Goal: Check status: Check status

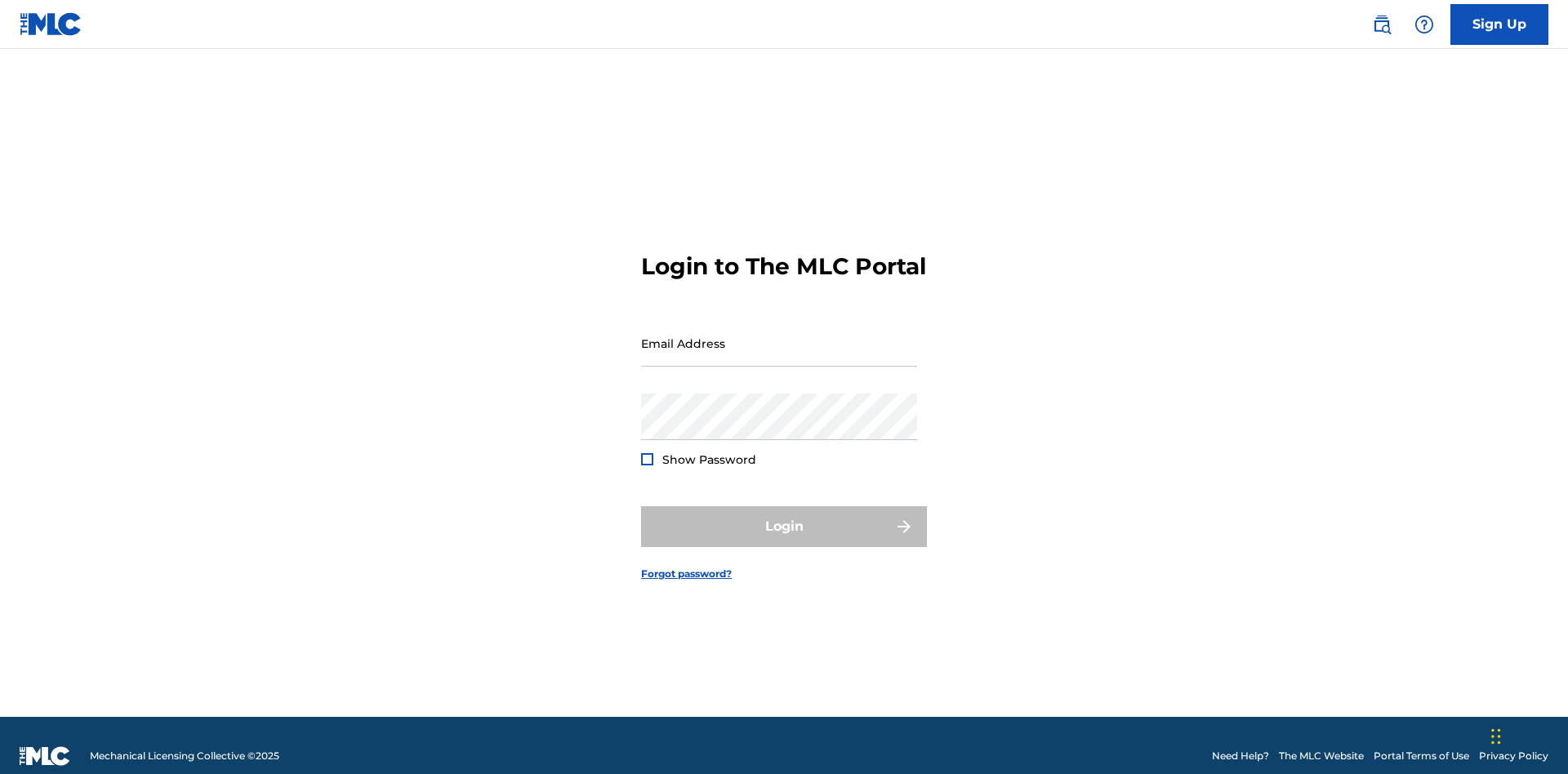
scroll to position [21, 0]
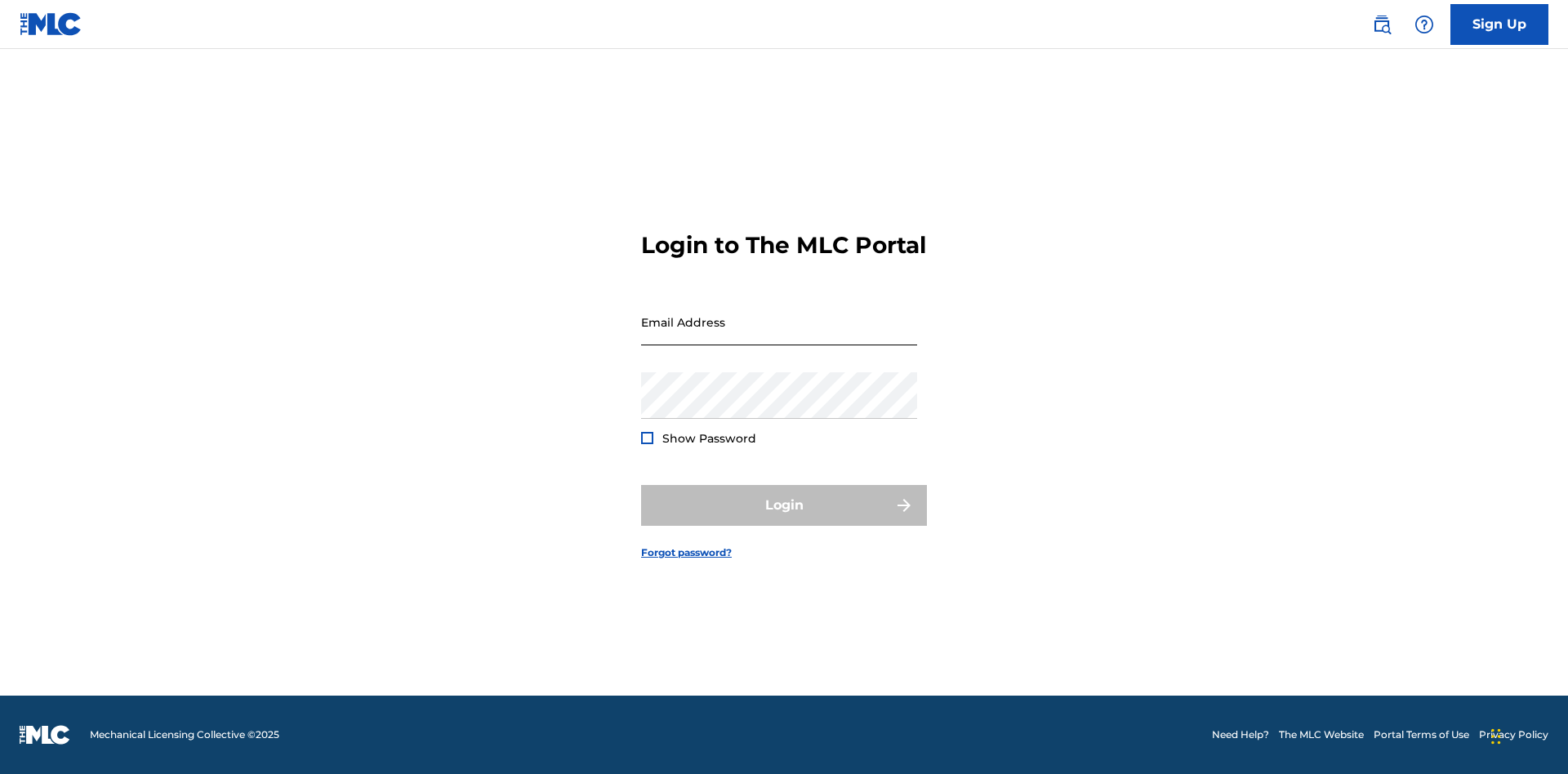
click at [779, 335] on input "Email Address" at bounding box center [778, 322] width 276 height 47
type input "[EMAIL_ADDRESS][DOMAIN_NAME]"
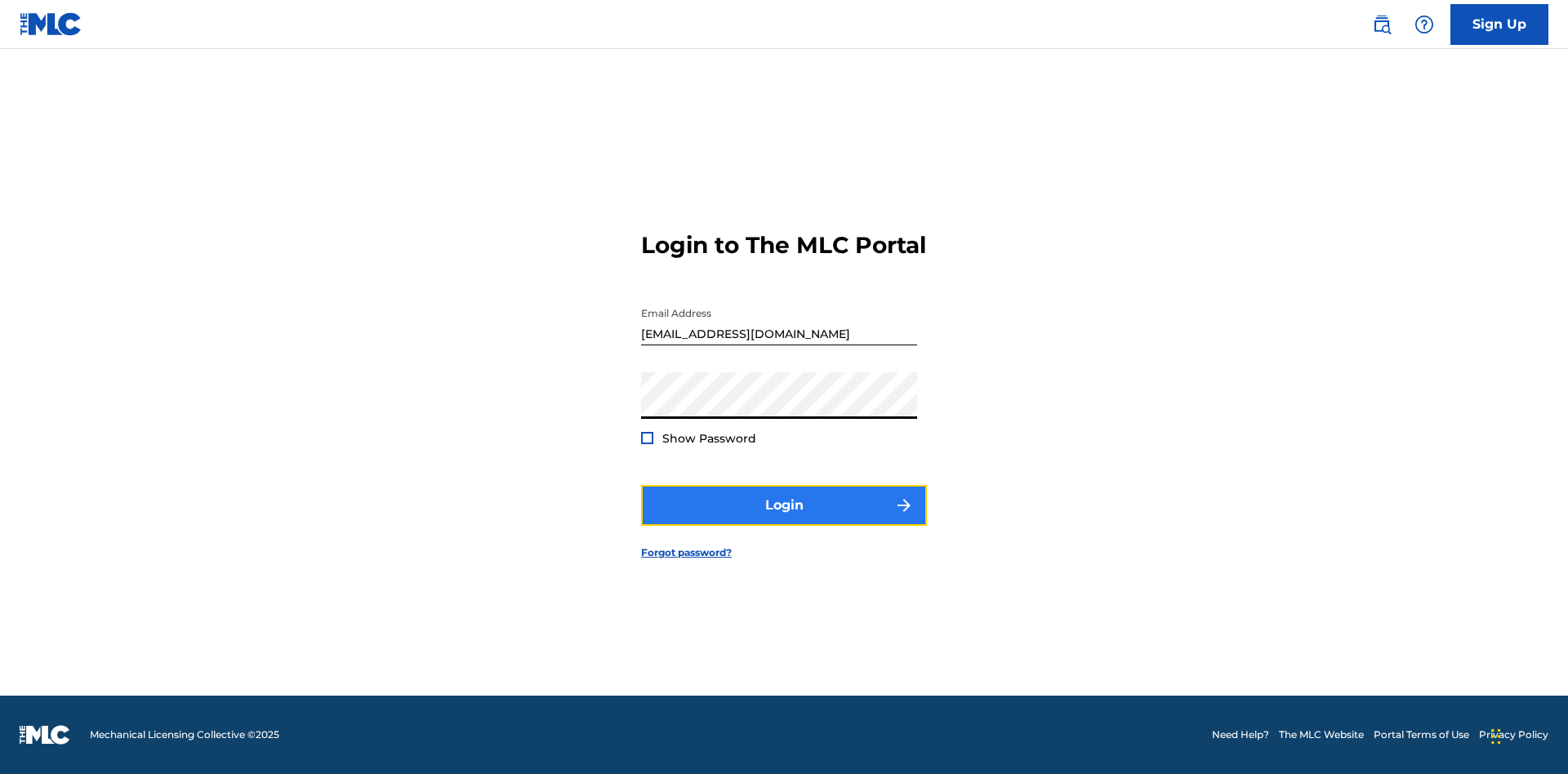
click at [784, 519] on button "Login" at bounding box center [783, 505] width 286 height 41
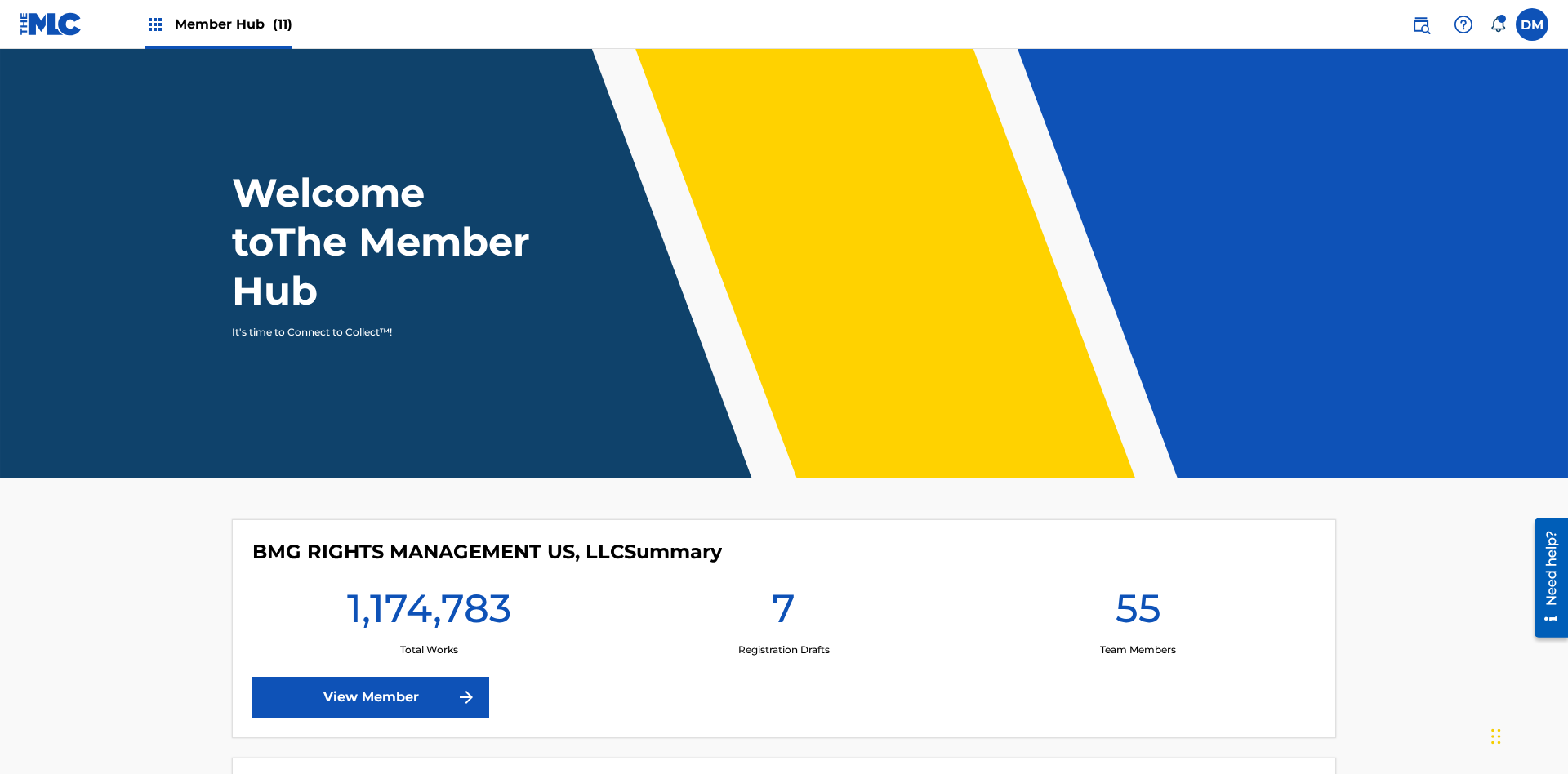
click at [218, 24] on span "Member Hub (11)" at bounding box center [233, 24] width 117 height 19
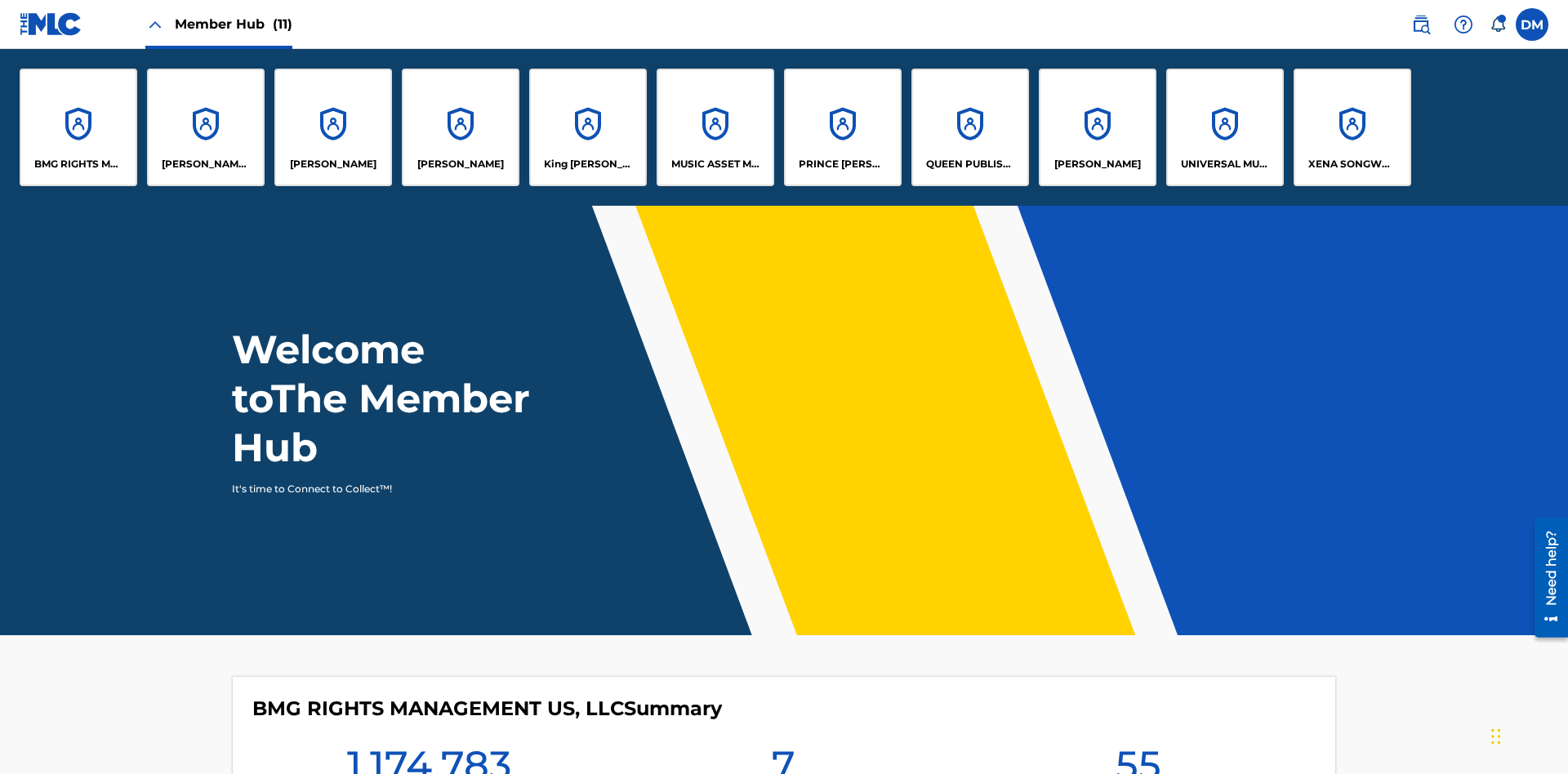
scroll to position [59, 0]
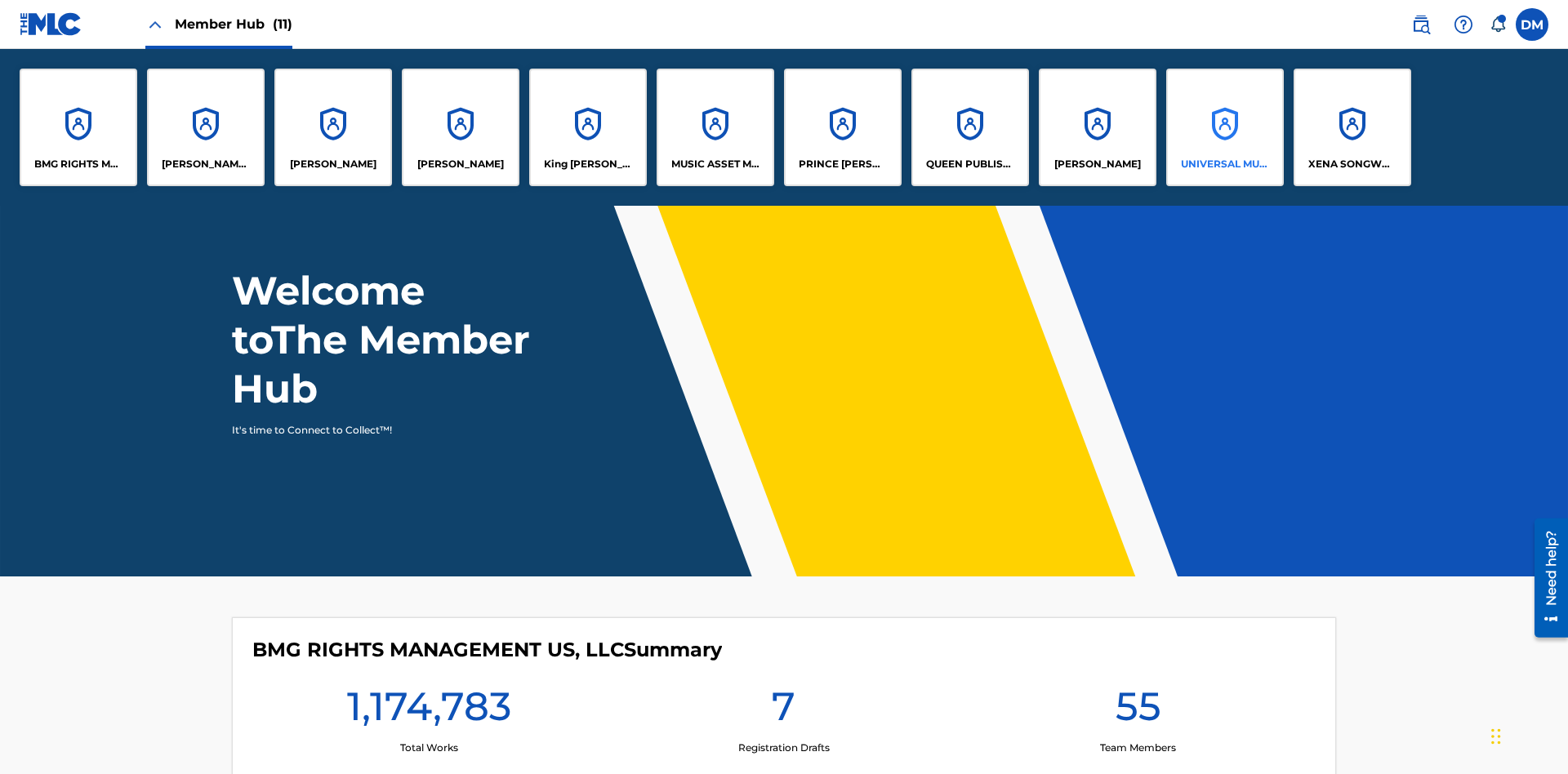
click at [1224, 164] on p "UNIVERSAL MUSIC PUB GROUP" at bounding box center [1224, 163] width 89 height 14
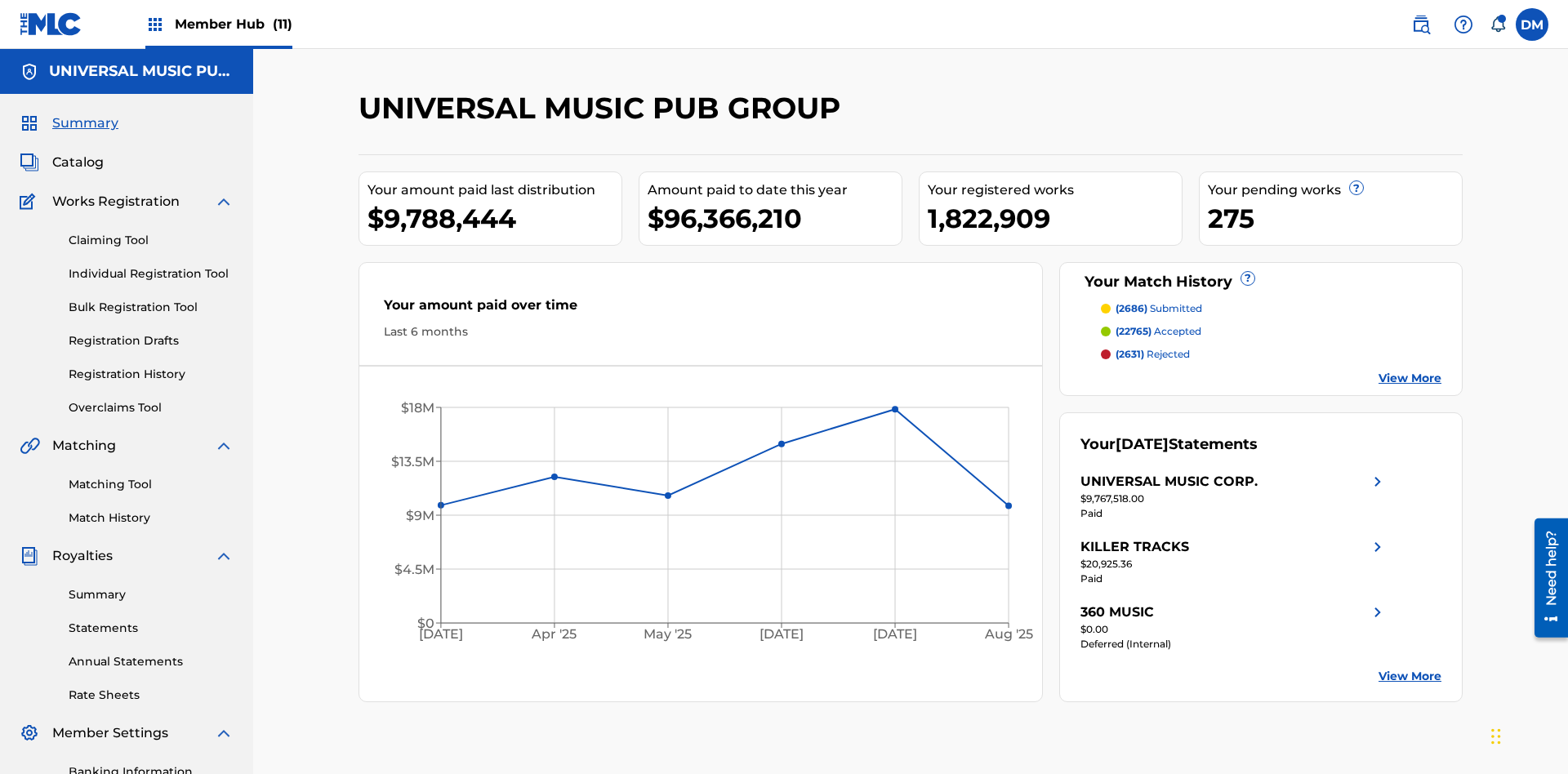
scroll to position [239, 0]
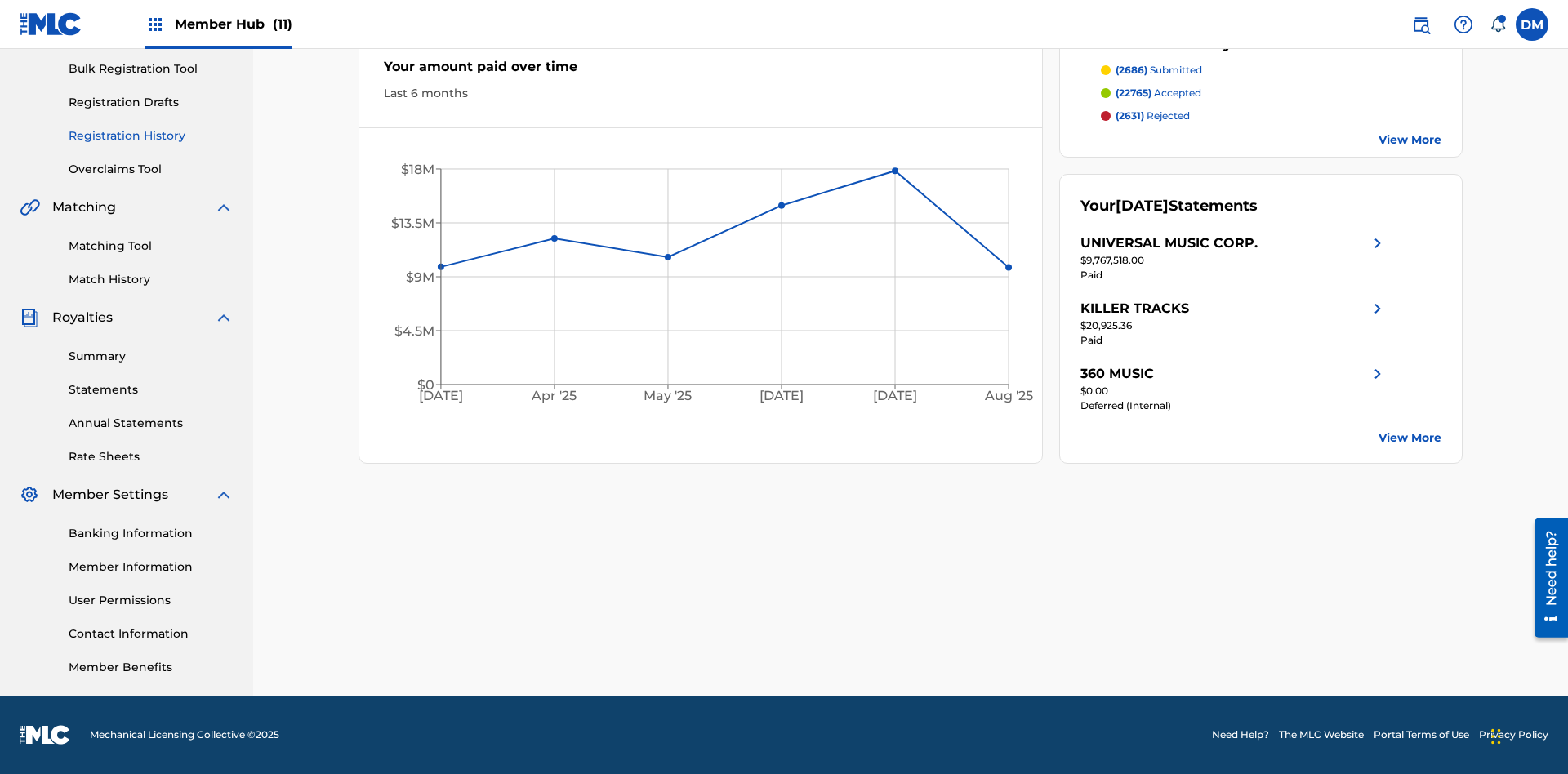
click at [151, 136] on link "Registration History" at bounding box center [151, 136] width 165 height 17
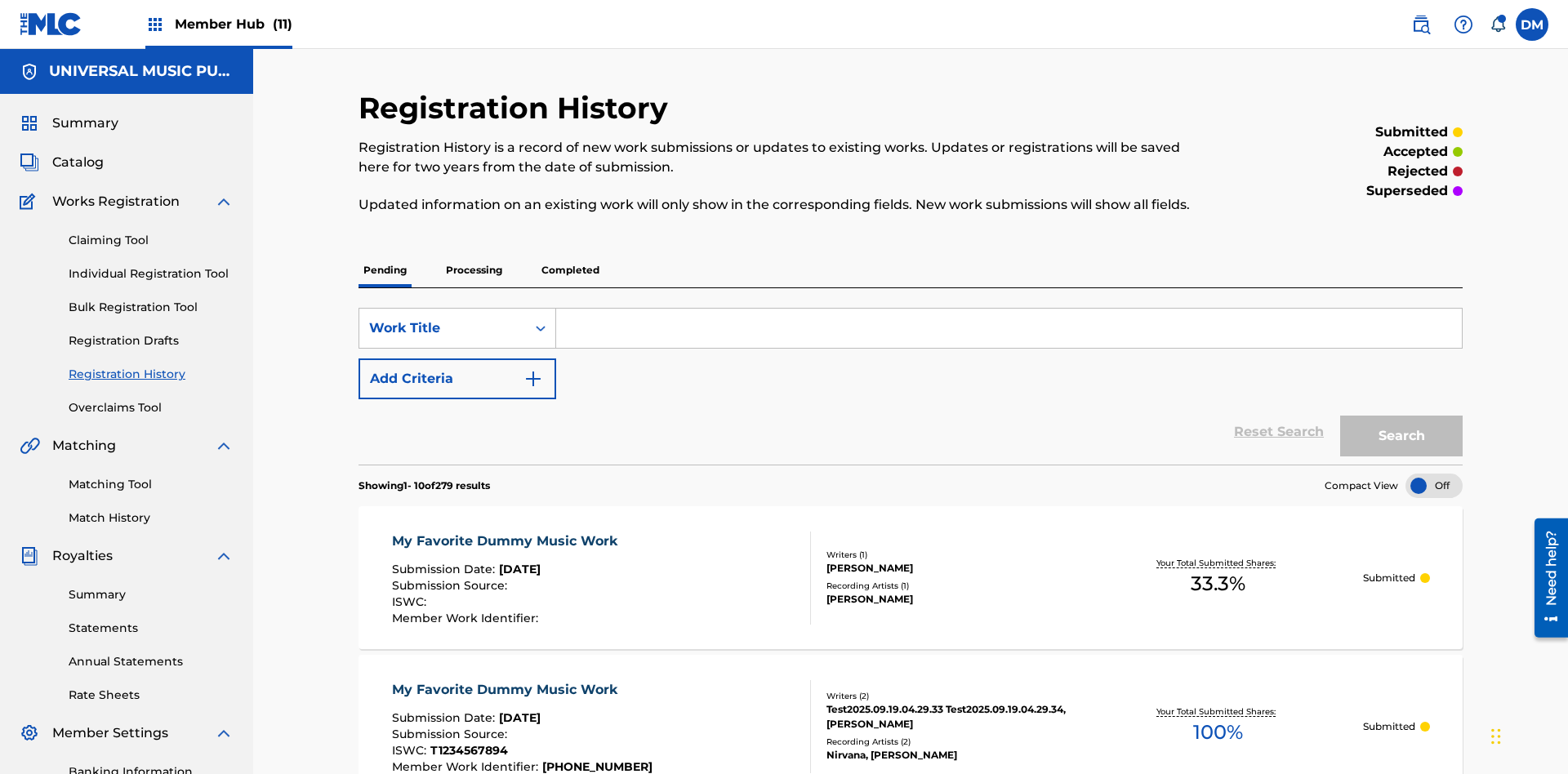
scroll to position [155, 0]
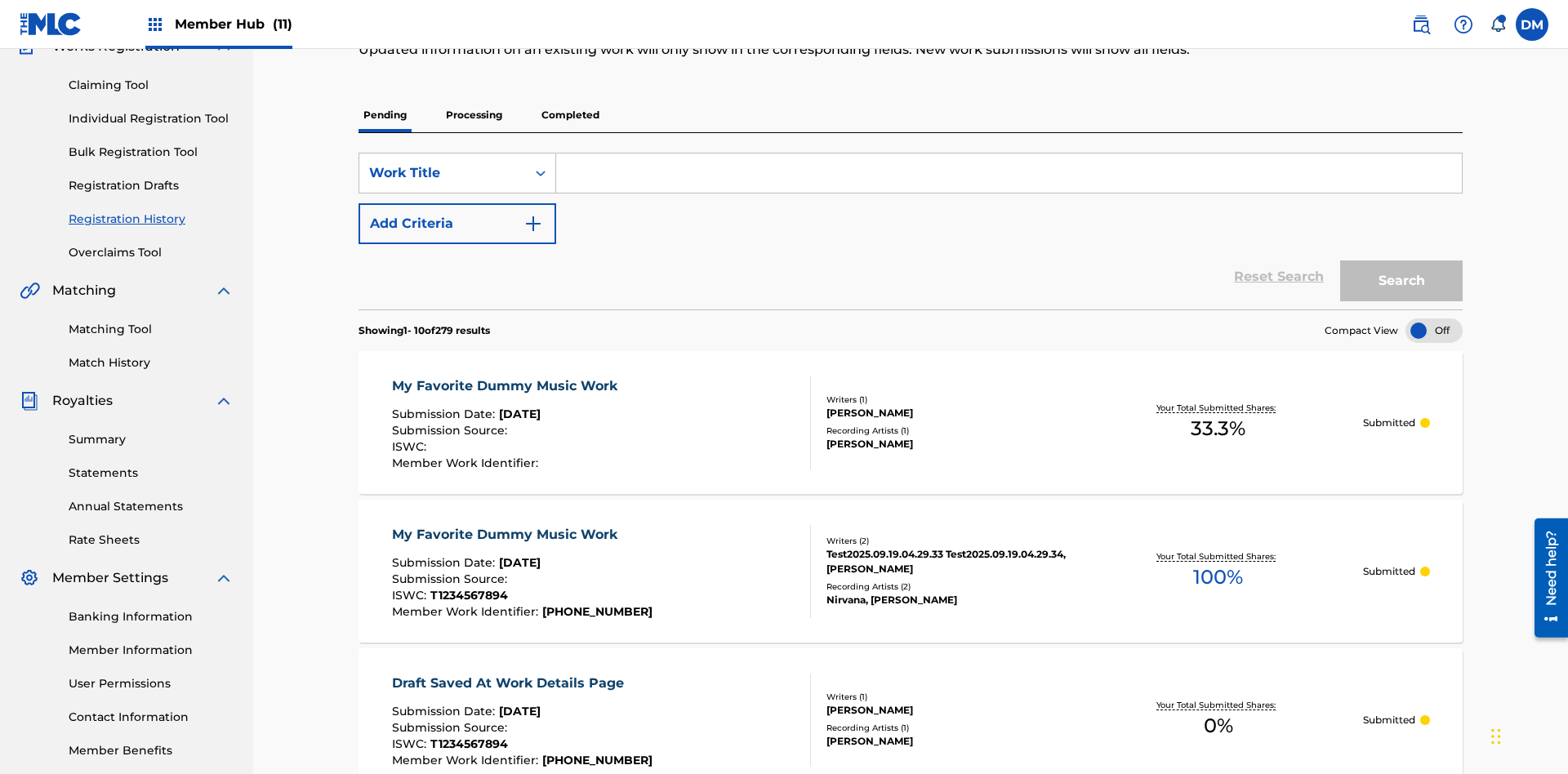
click at [570, 115] on p "Completed" at bounding box center [570, 115] width 68 height 34
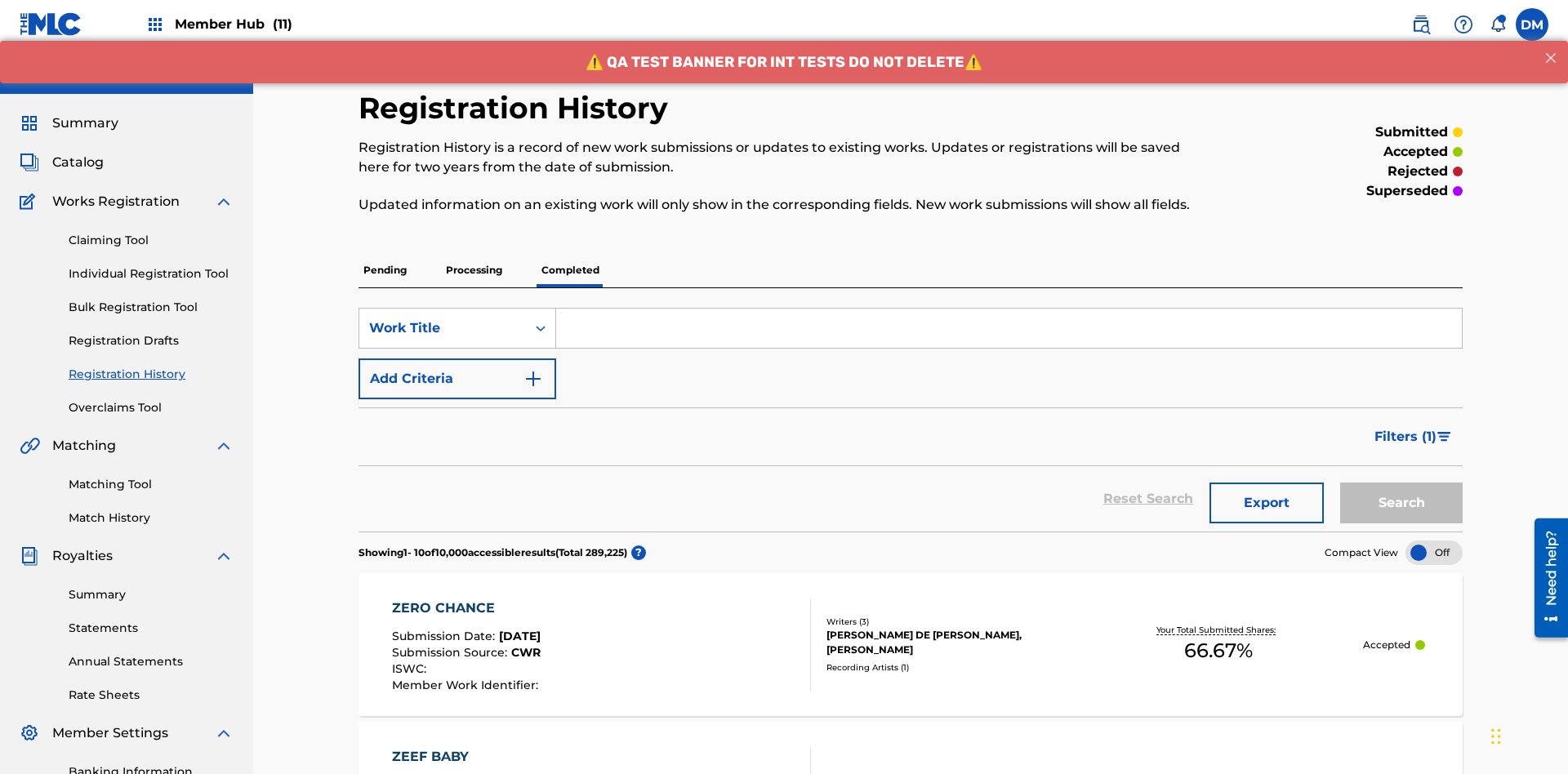
scroll to position [220, 0]
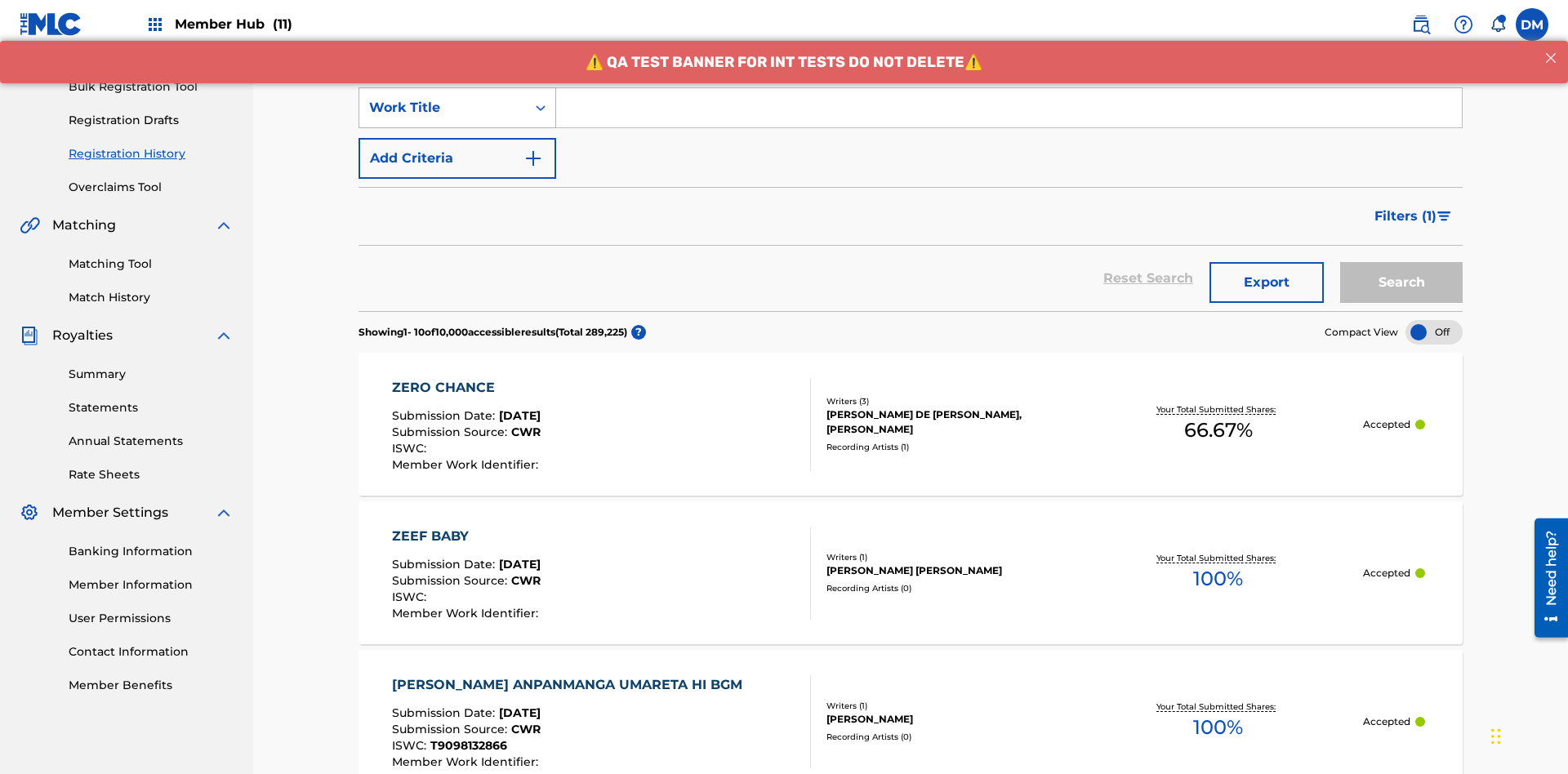
click at [442, 108] on div "Work Title" at bounding box center [442, 108] width 147 height 20
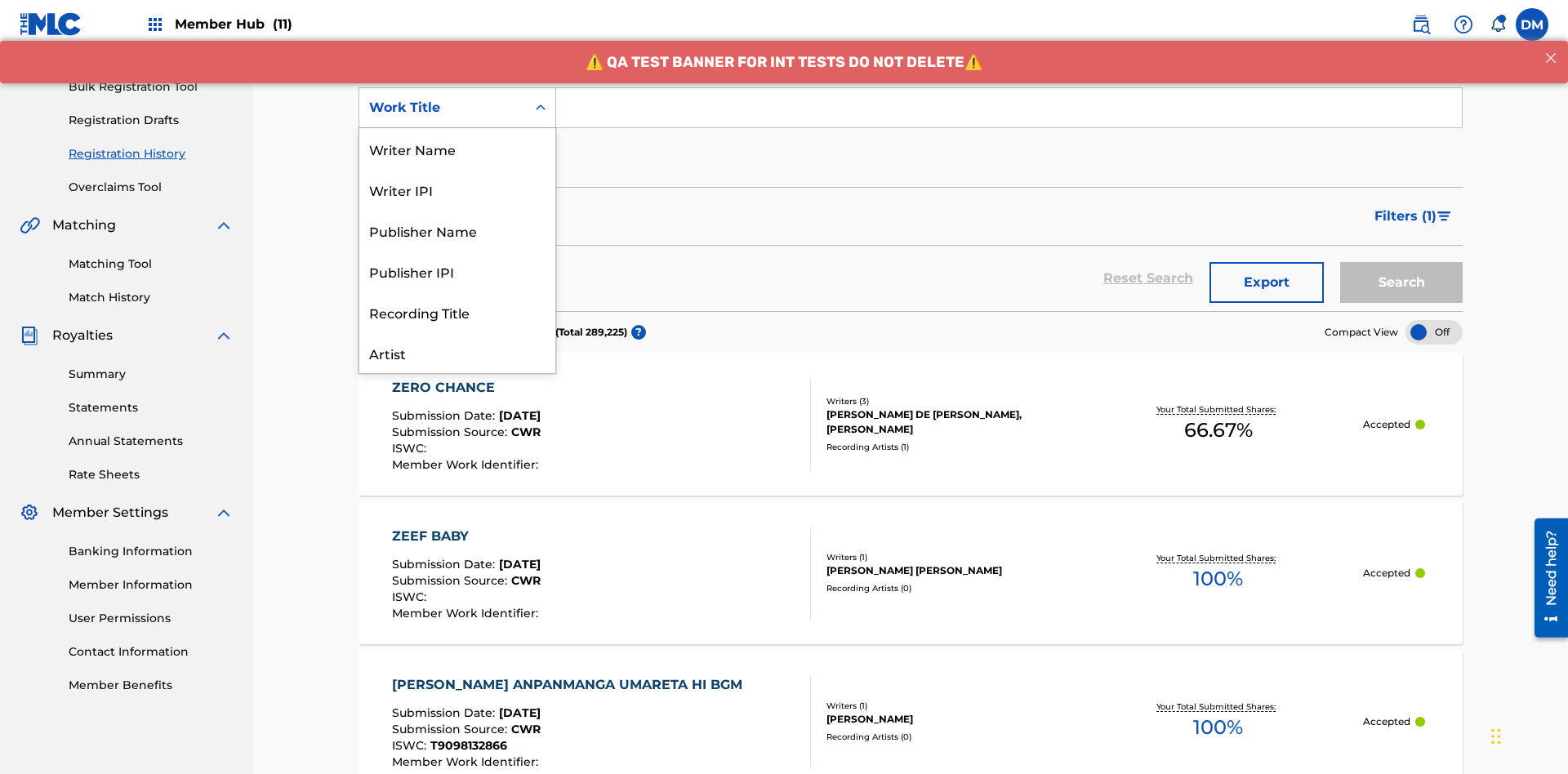
scroll to position [82, 0]
click at [457, 352] on div "Work Title" at bounding box center [456, 352] width 196 height 41
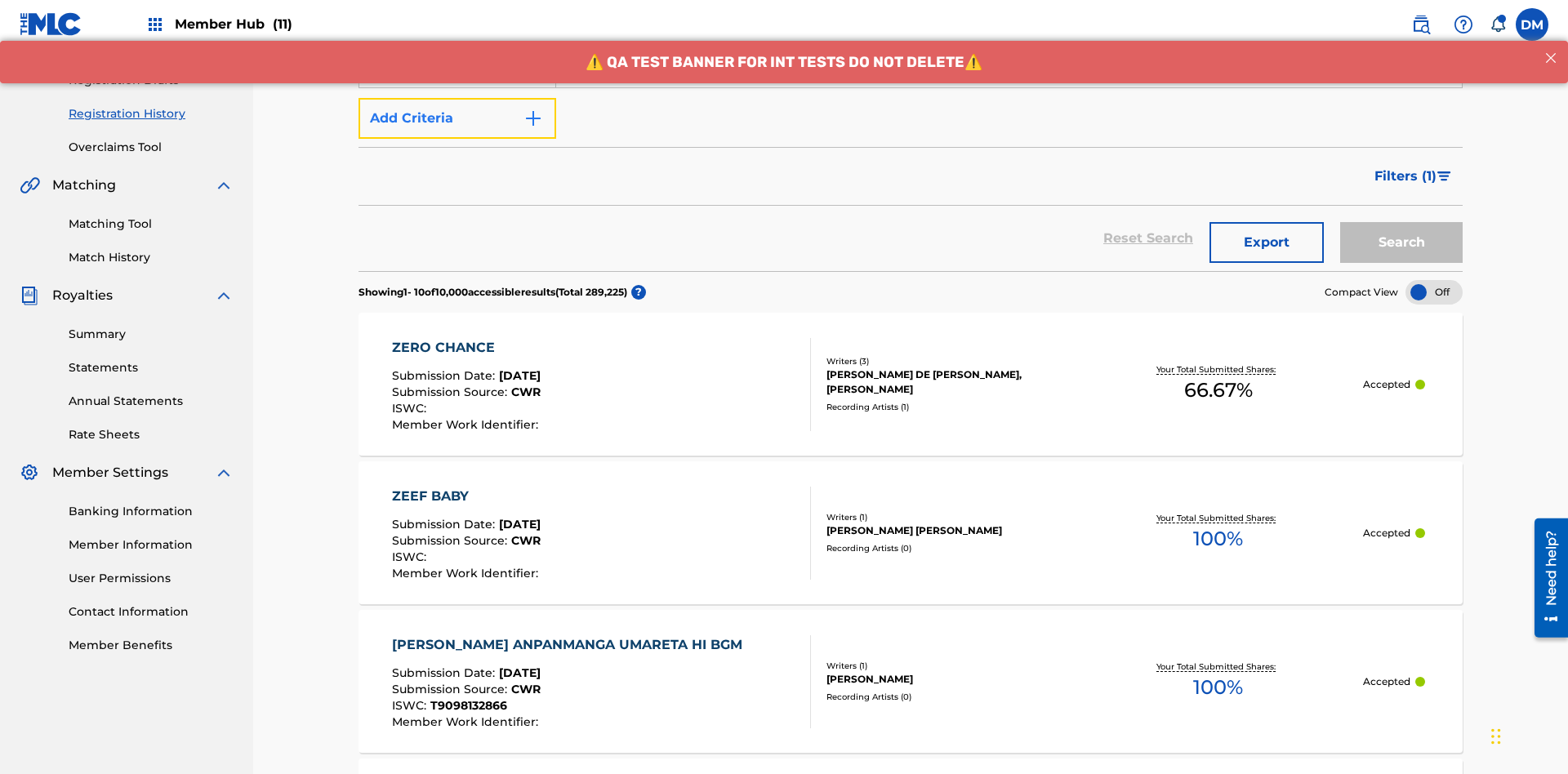
click at [457, 118] on button "Add Criteria" at bounding box center [456, 118] width 198 height 41
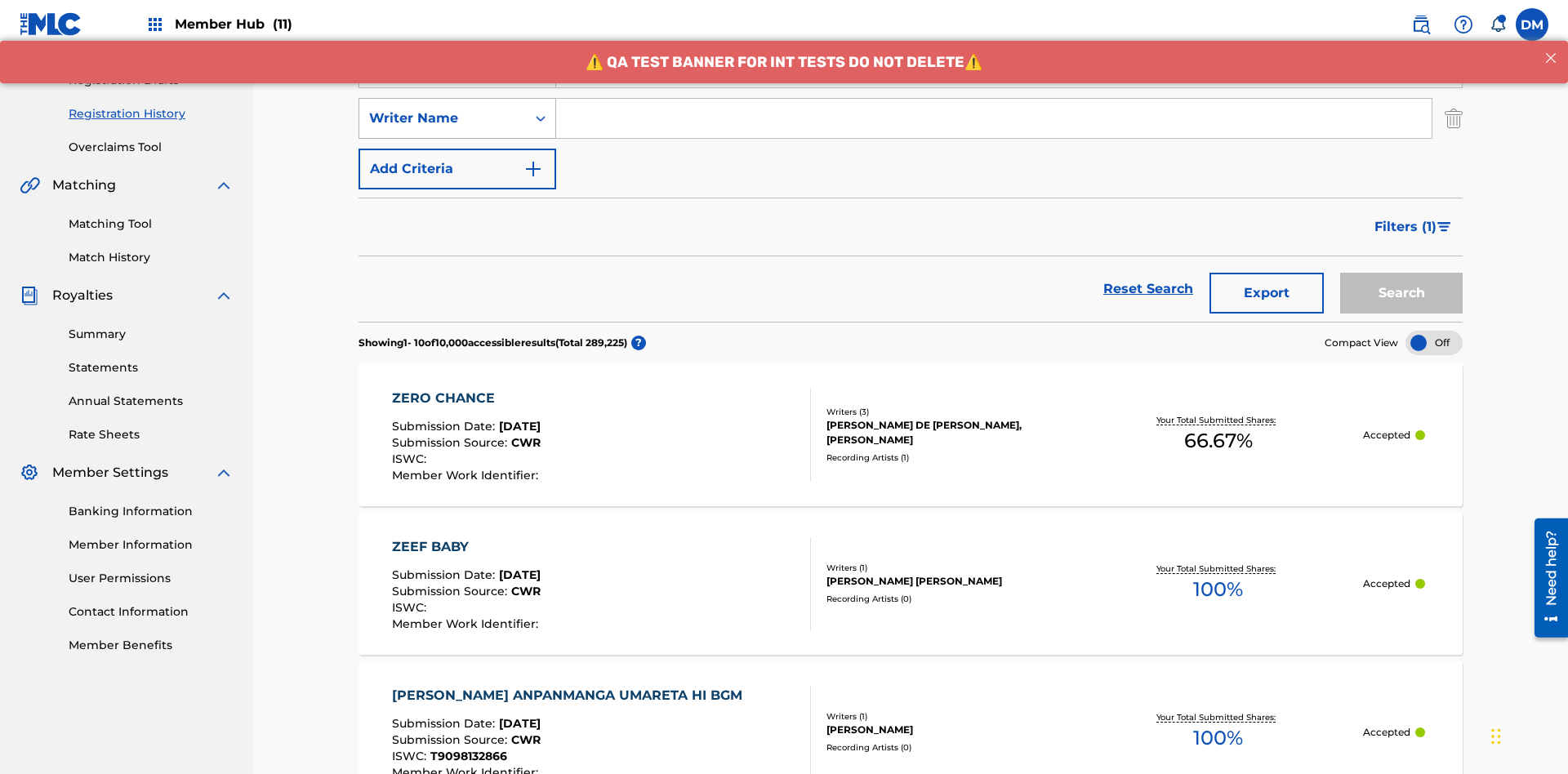
click at [442, 109] on div "Writer Name" at bounding box center [442, 118] width 147 height 20
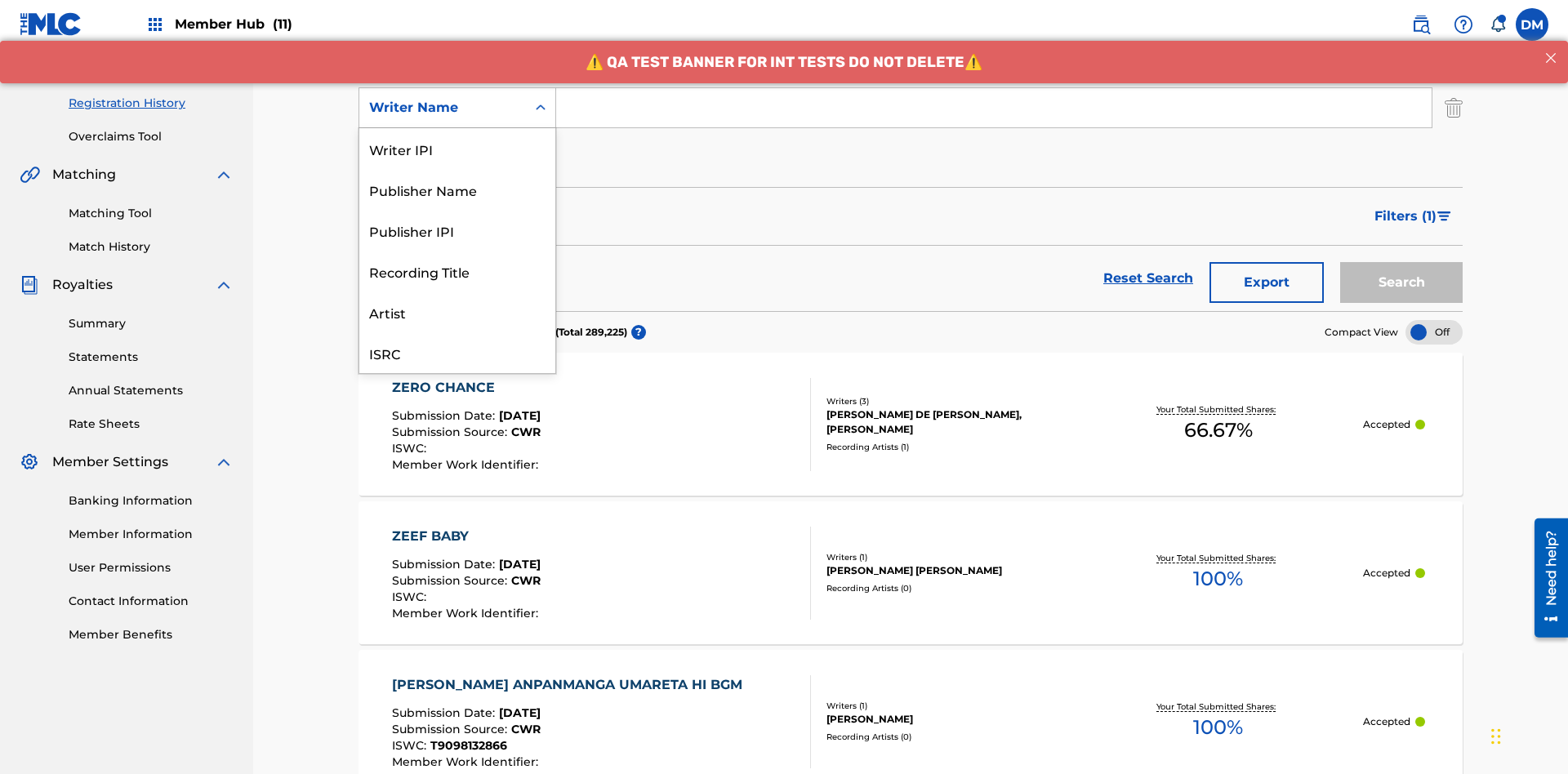
scroll to position [41, 0]
click at [457, 230] on div "Recording Title" at bounding box center [456, 230] width 196 height 41
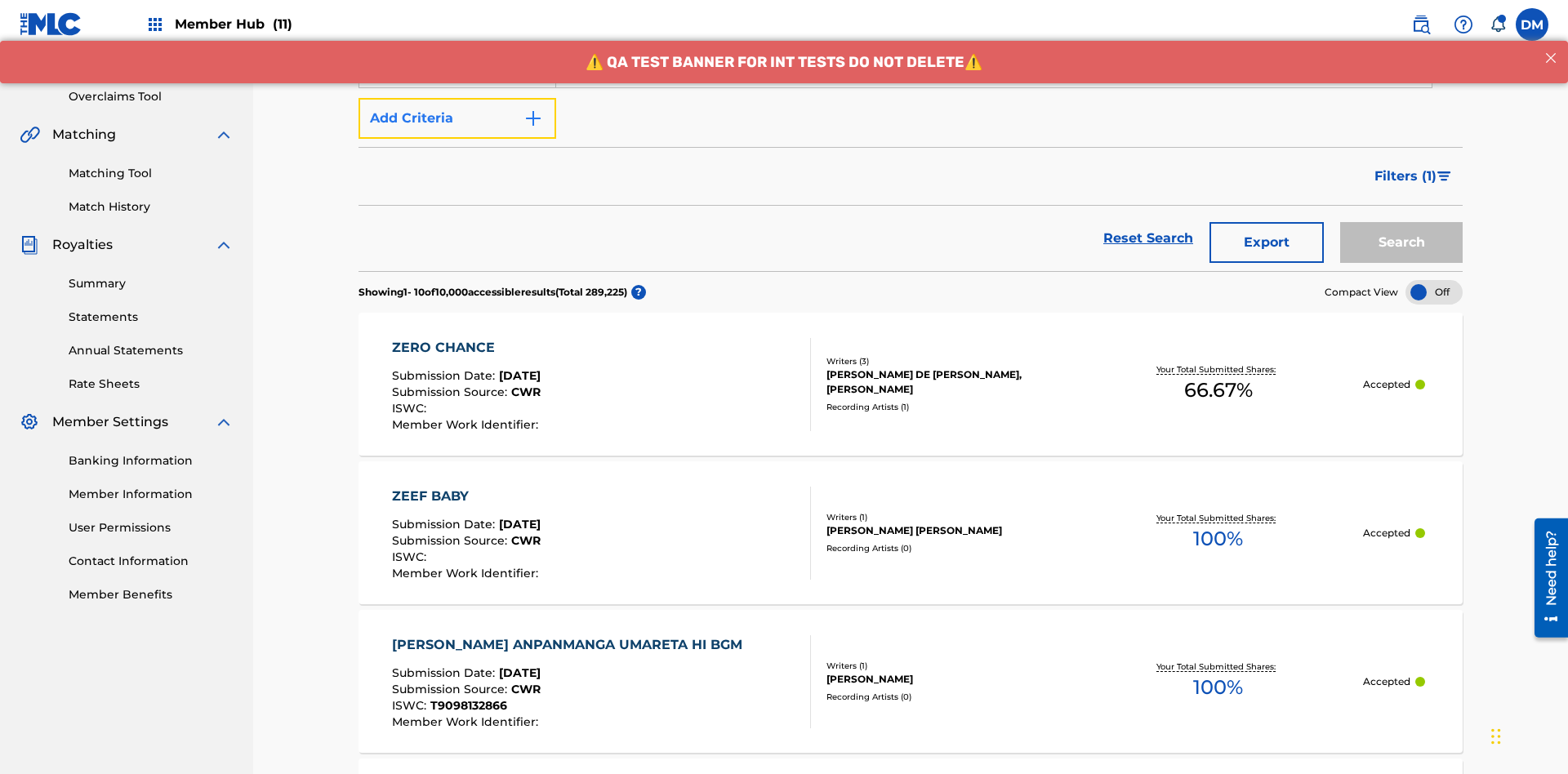
click at [457, 118] on button "Add Criteria" at bounding box center [456, 118] width 198 height 41
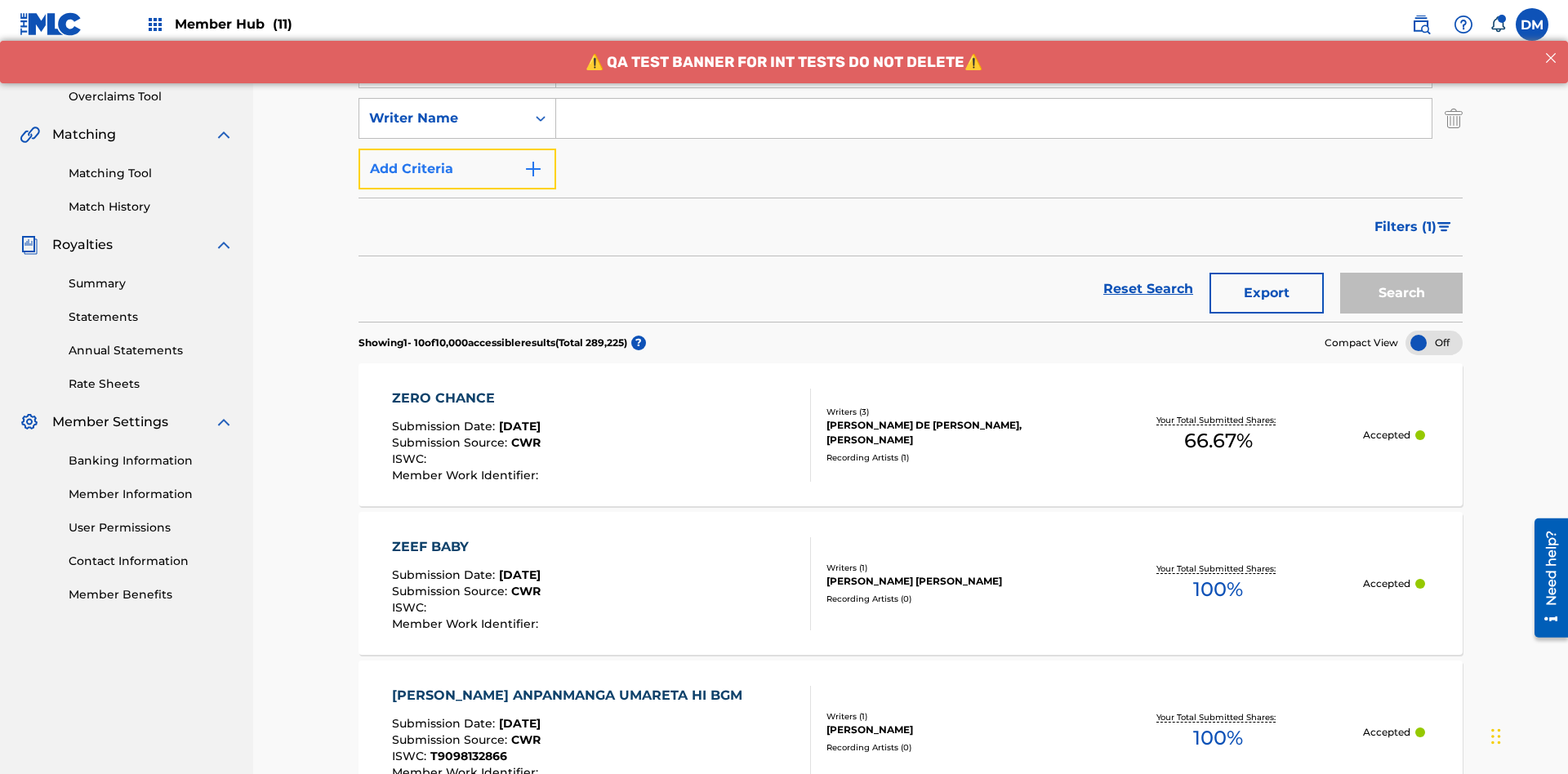
scroll to position [322, 0]
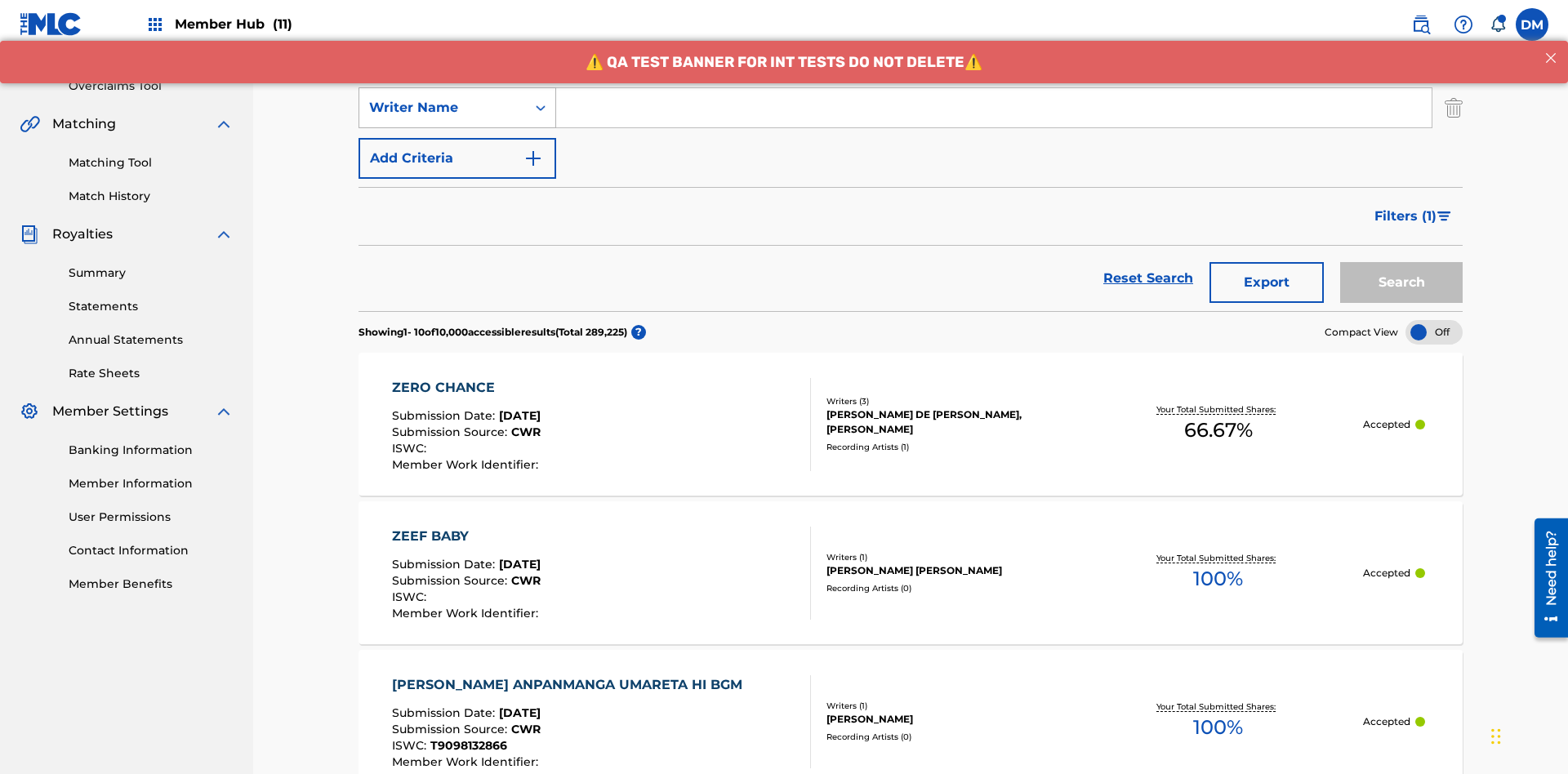
click at [442, 108] on div "Writer Name" at bounding box center [442, 108] width 147 height 20
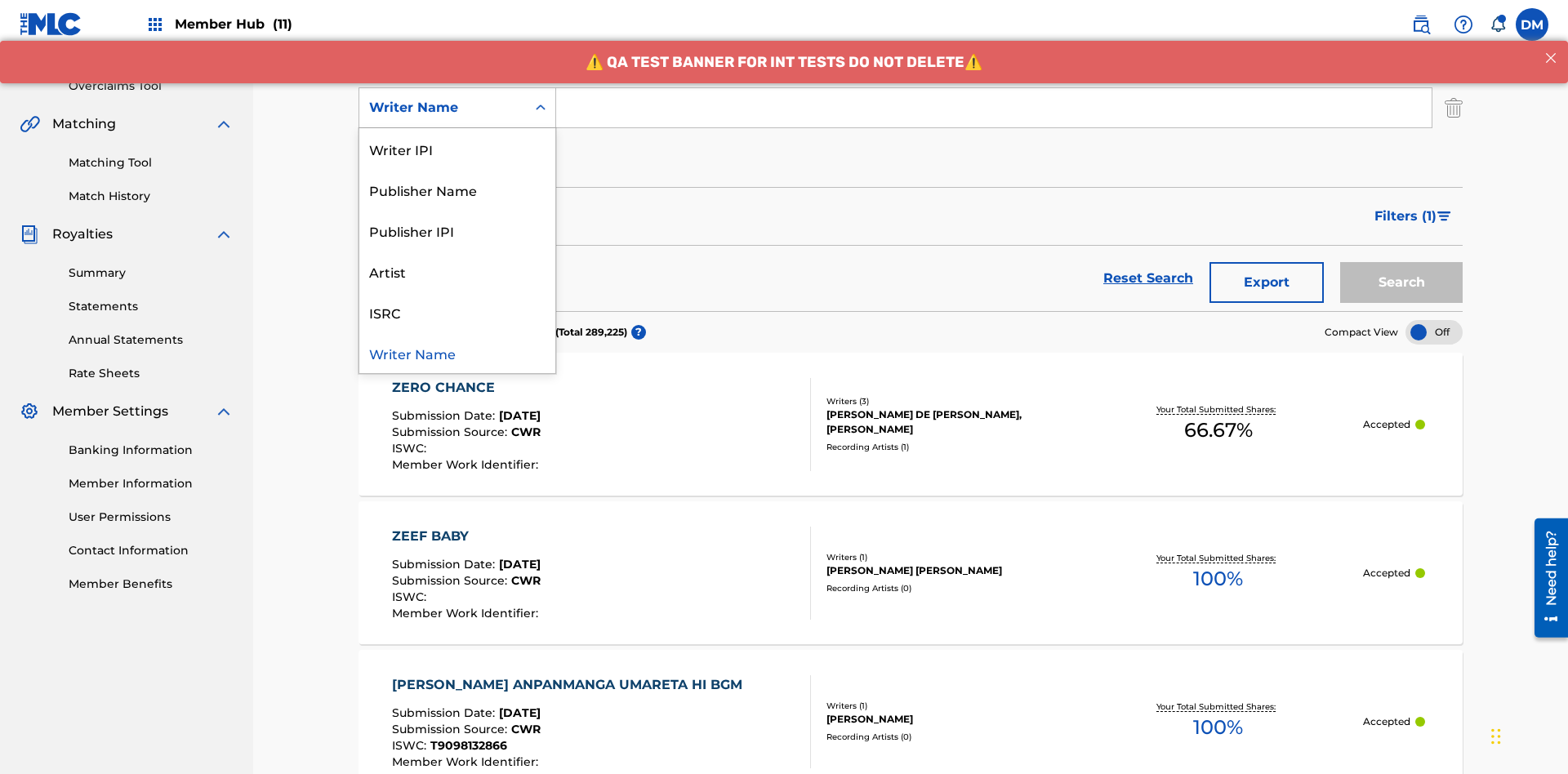
click at [457, 312] on div "ISRC" at bounding box center [456, 311] width 196 height 41
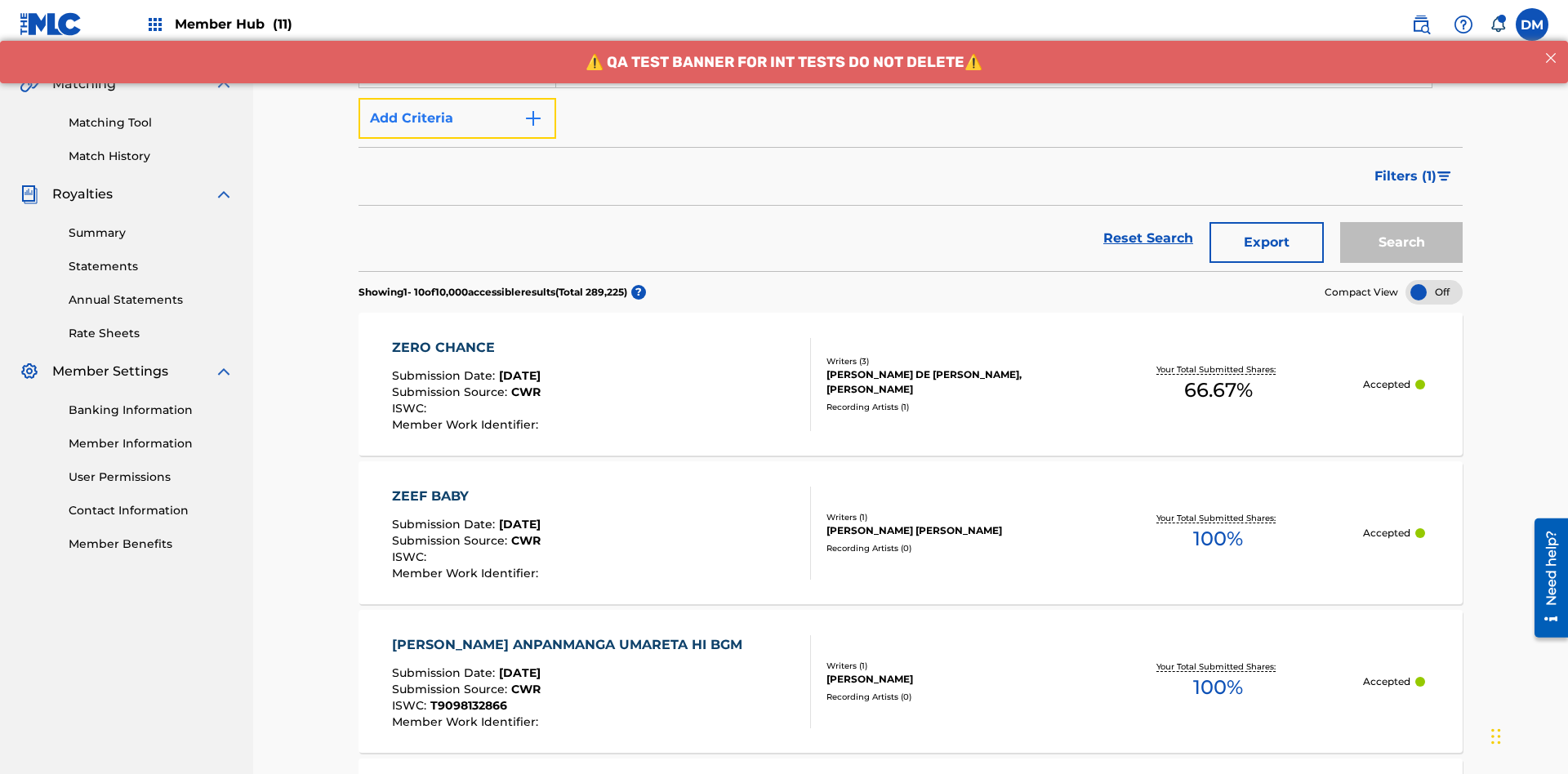
click at [457, 118] on button "Add Criteria" at bounding box center [456, 118] width 198 height 41
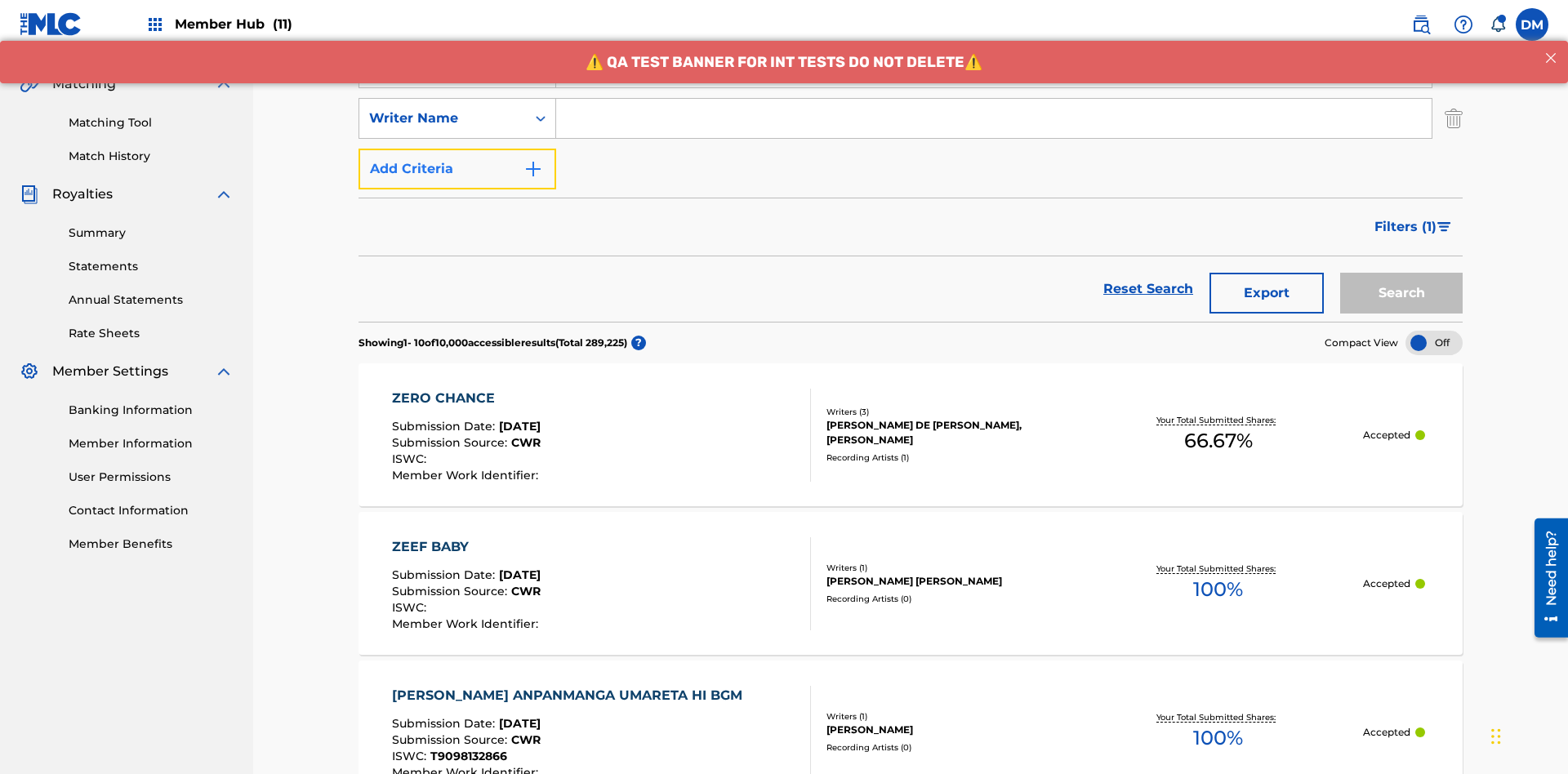
scroll to position [372, 0]
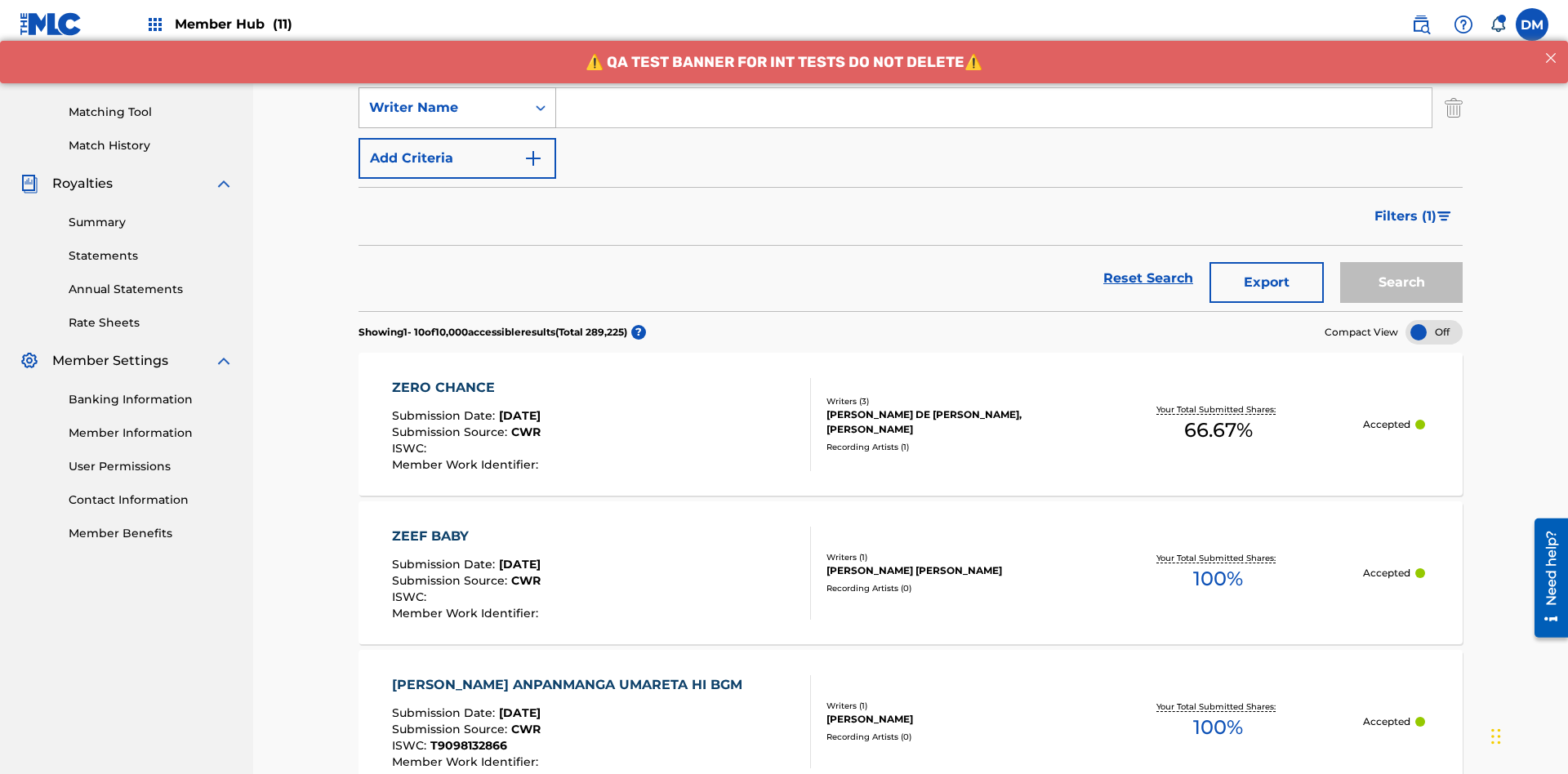
click at [442, 108] on div "Writer Name" at bounding box center [442, 108] width 147 height 20
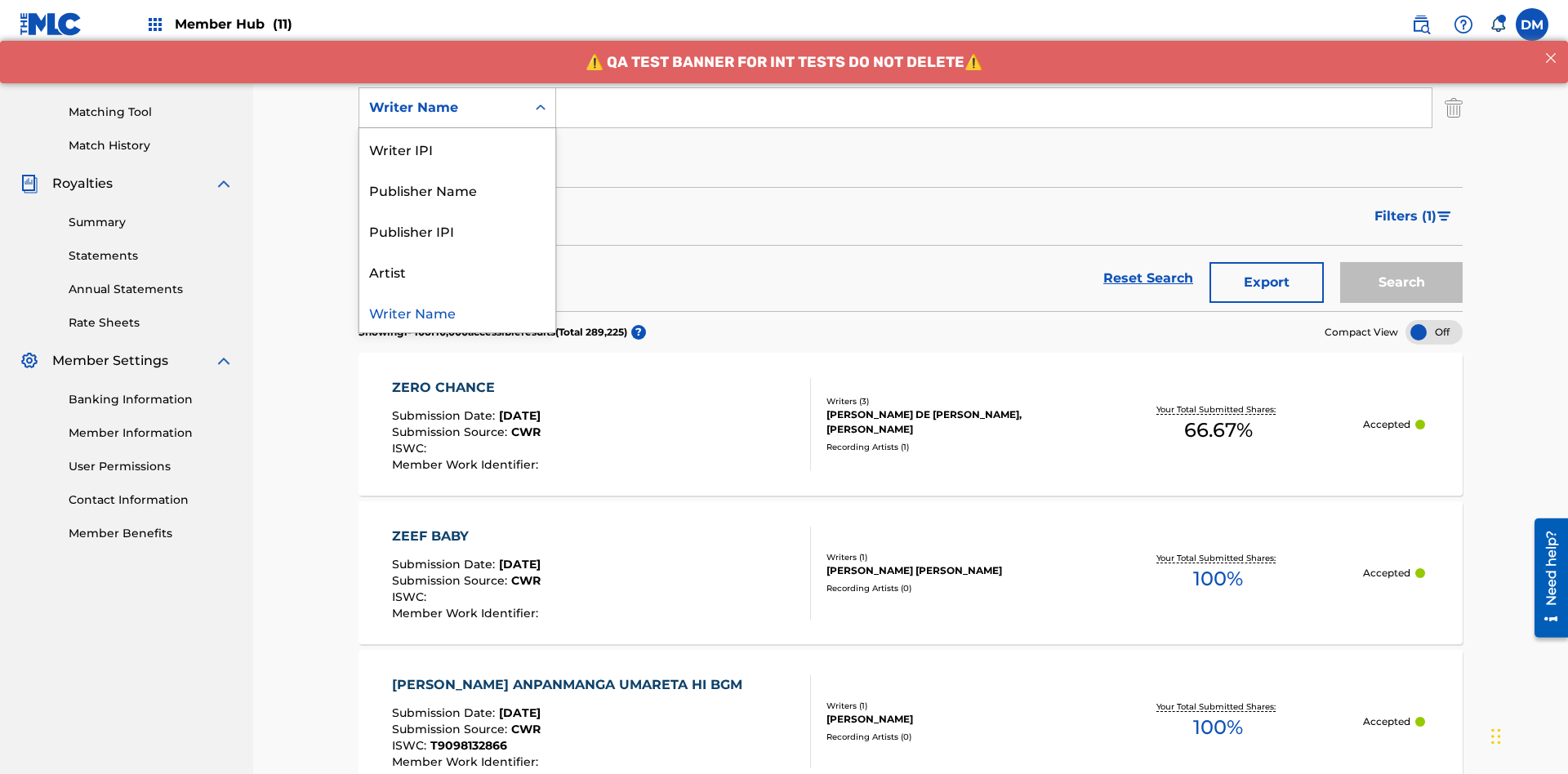
click at [457, 230] on div "Publisher IPI" at bounding box center [456, 230] width 196 height 41
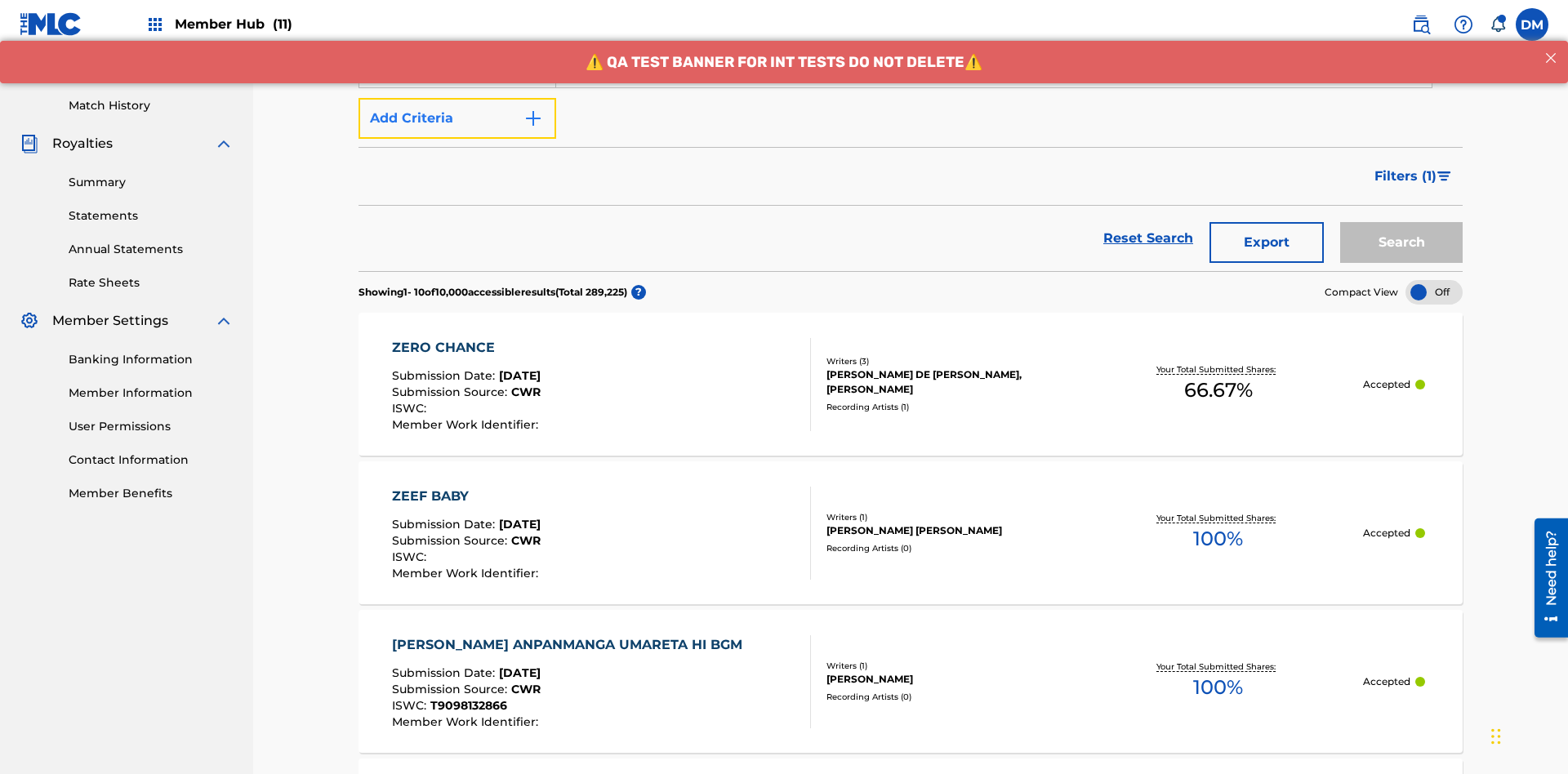
click at [457, 118] on button "Add Criteria" at bounding box center [456, 118] width 198 height 41
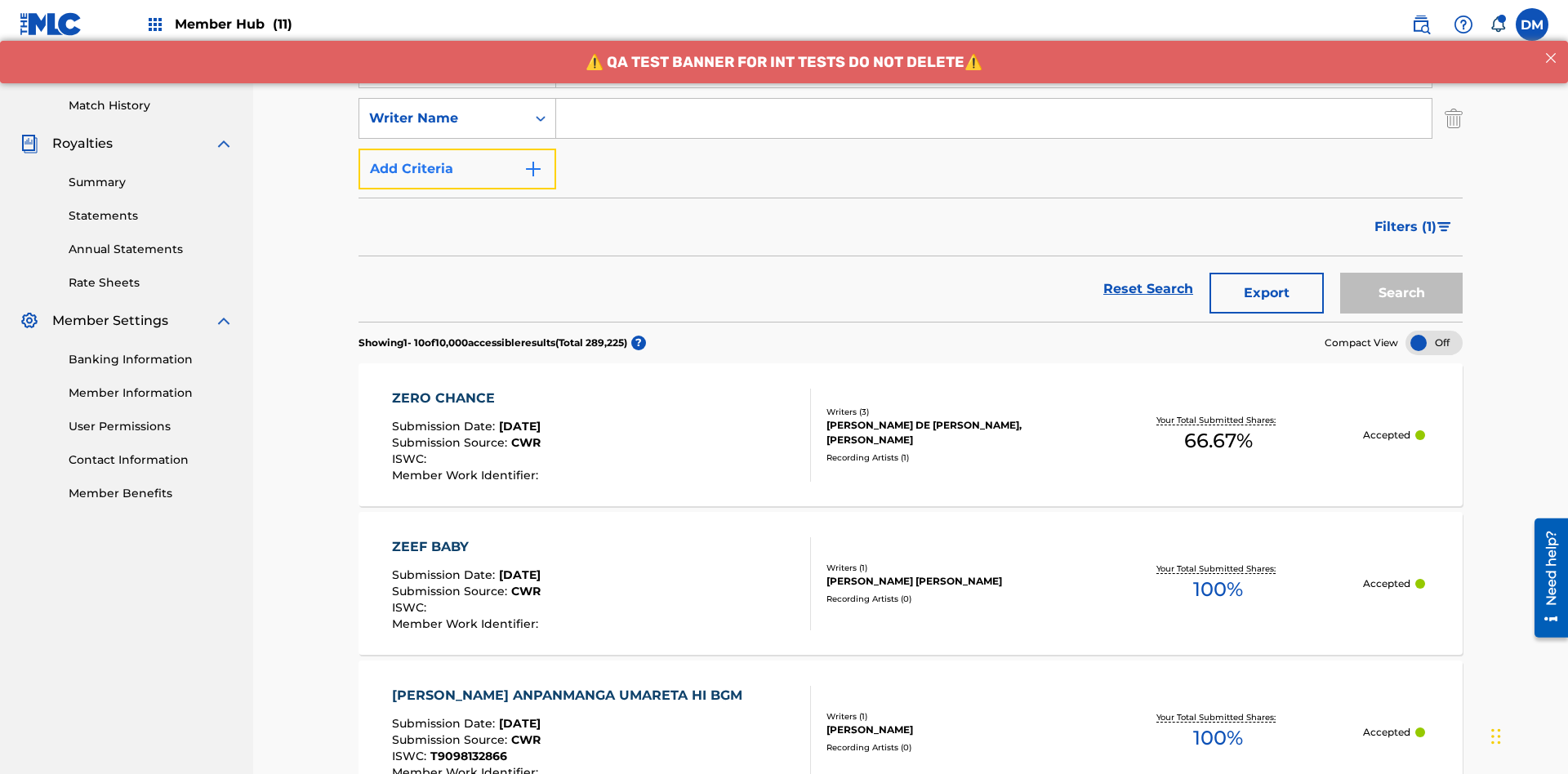
scroll to position [423, 0]
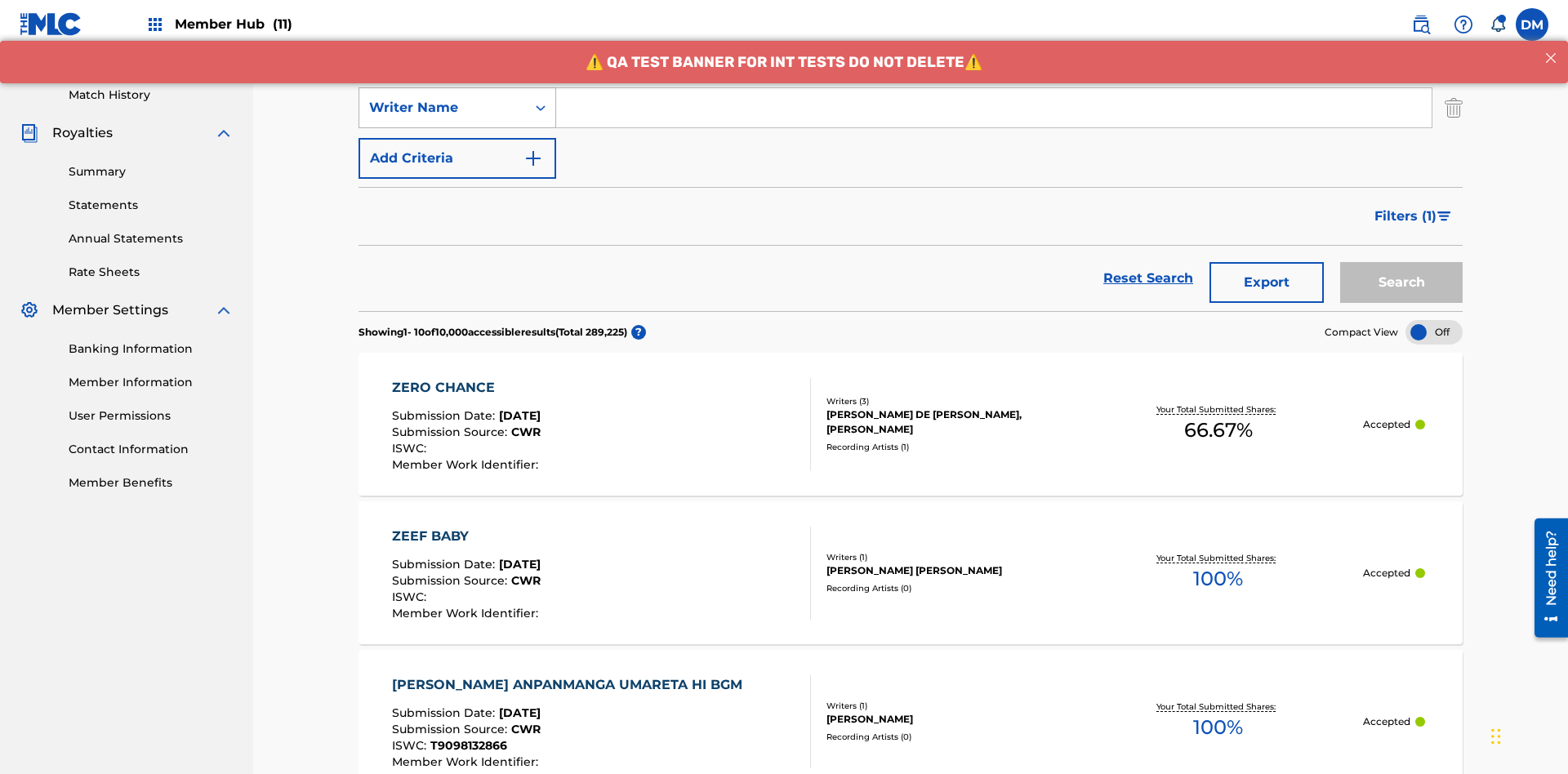
click at [442, 108] on div "Writer Name" at bounding box center [442, 108] width 147 height 20
click at [457, 230] on div "Artist" at bounding box center [456, 230] width 196 height 41
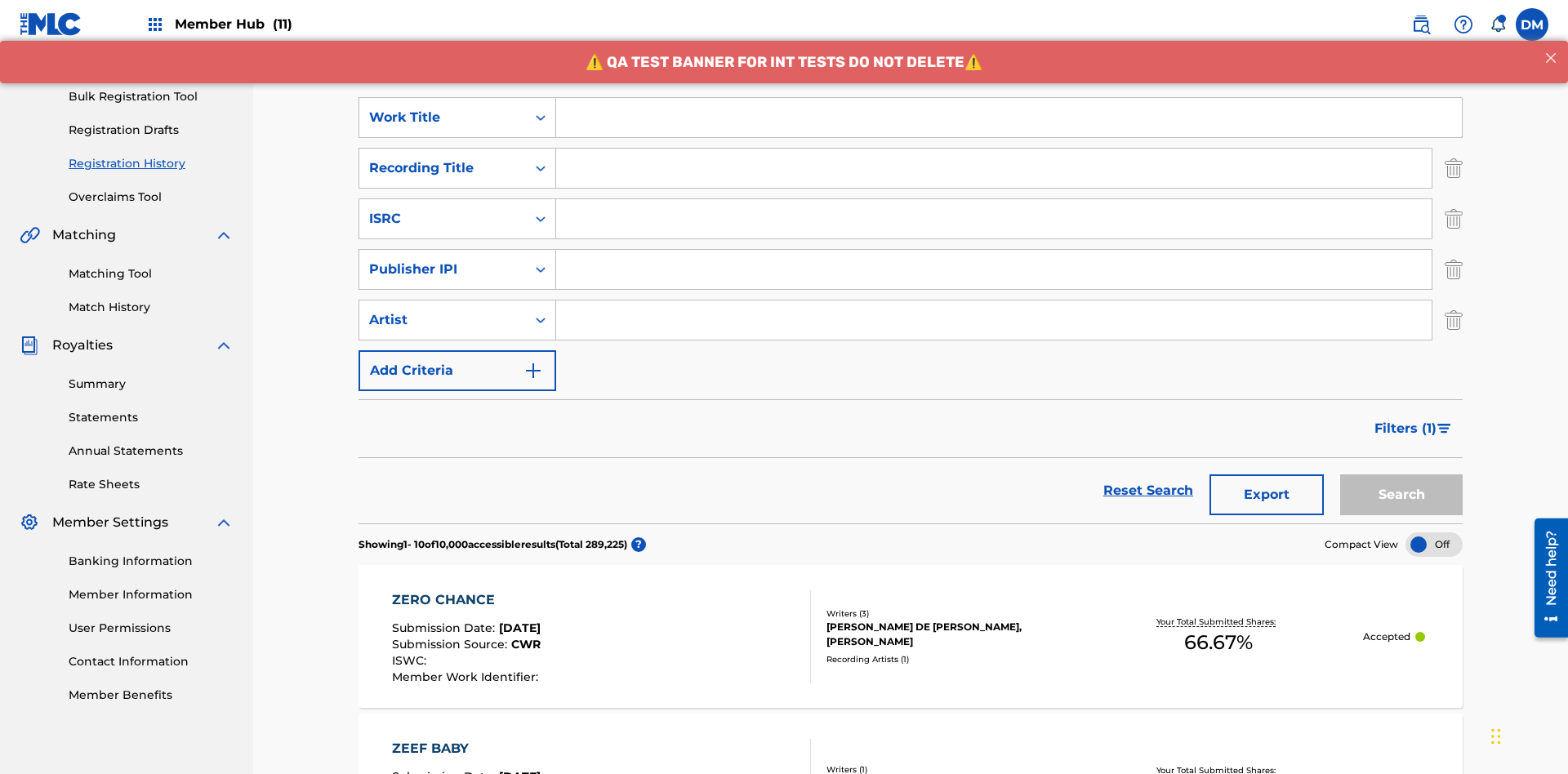
click at [1008, 117] on input "Search Form" at bounding box center [1008, 117] width 905 height 39
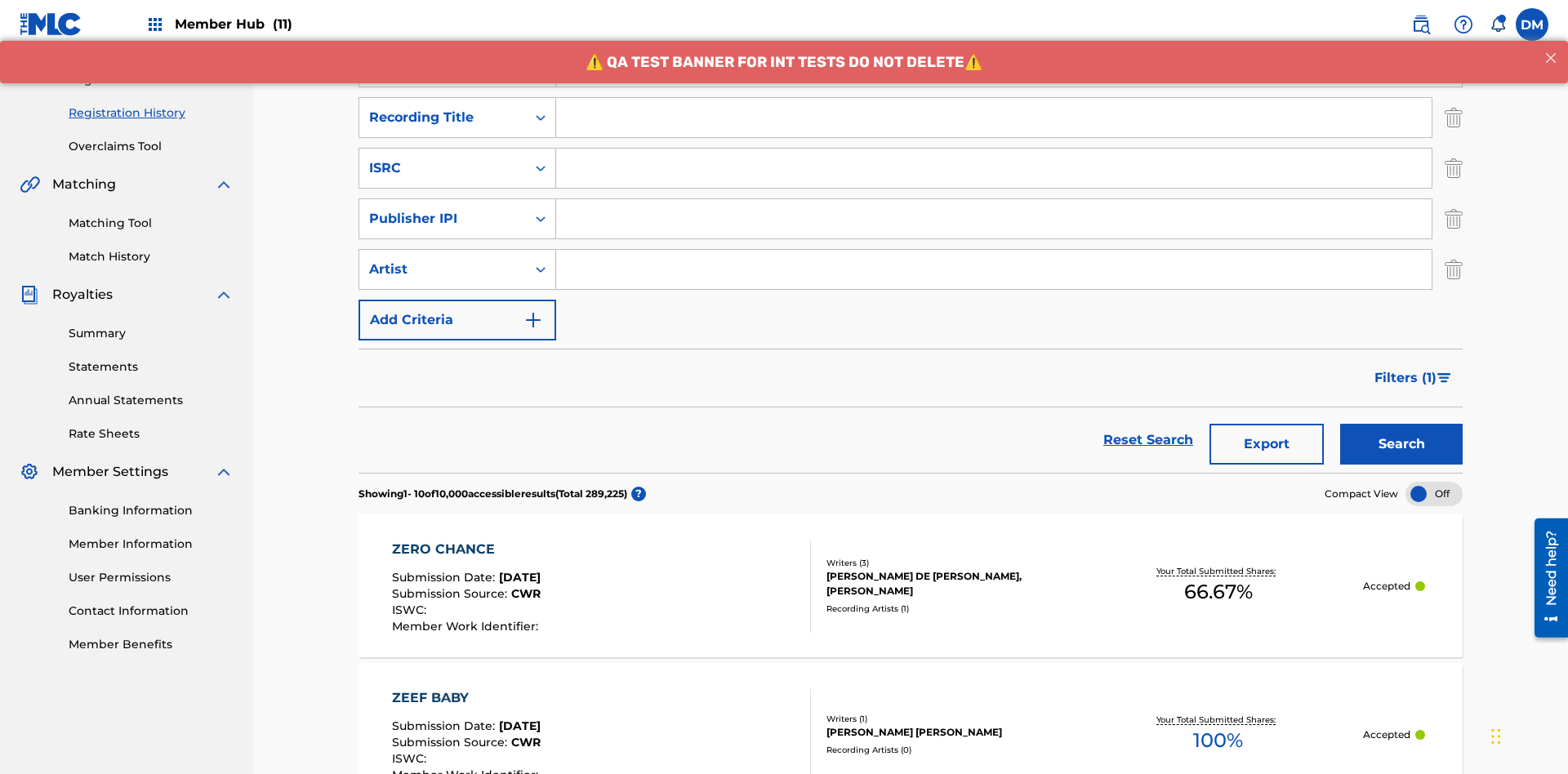
type input "Work to find in Pending Registration History"
click at [994, 117] on input "Search Form" at bounding box center [993, 117] width 876 height 39
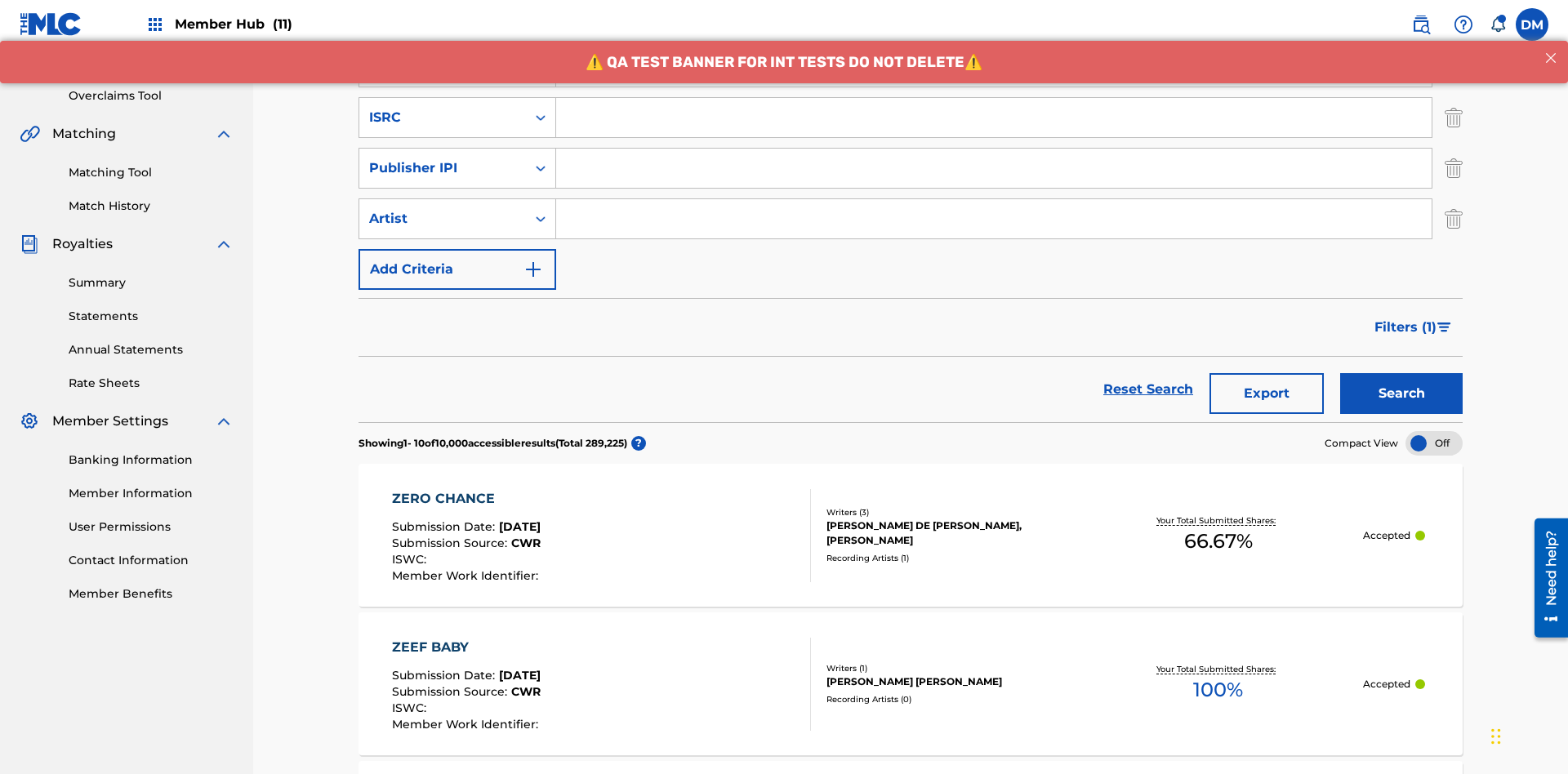
type input "Best Song Ever"
click at [994, 117] on input "Search Form" at bounding box center [993, 117] width 876 height 39
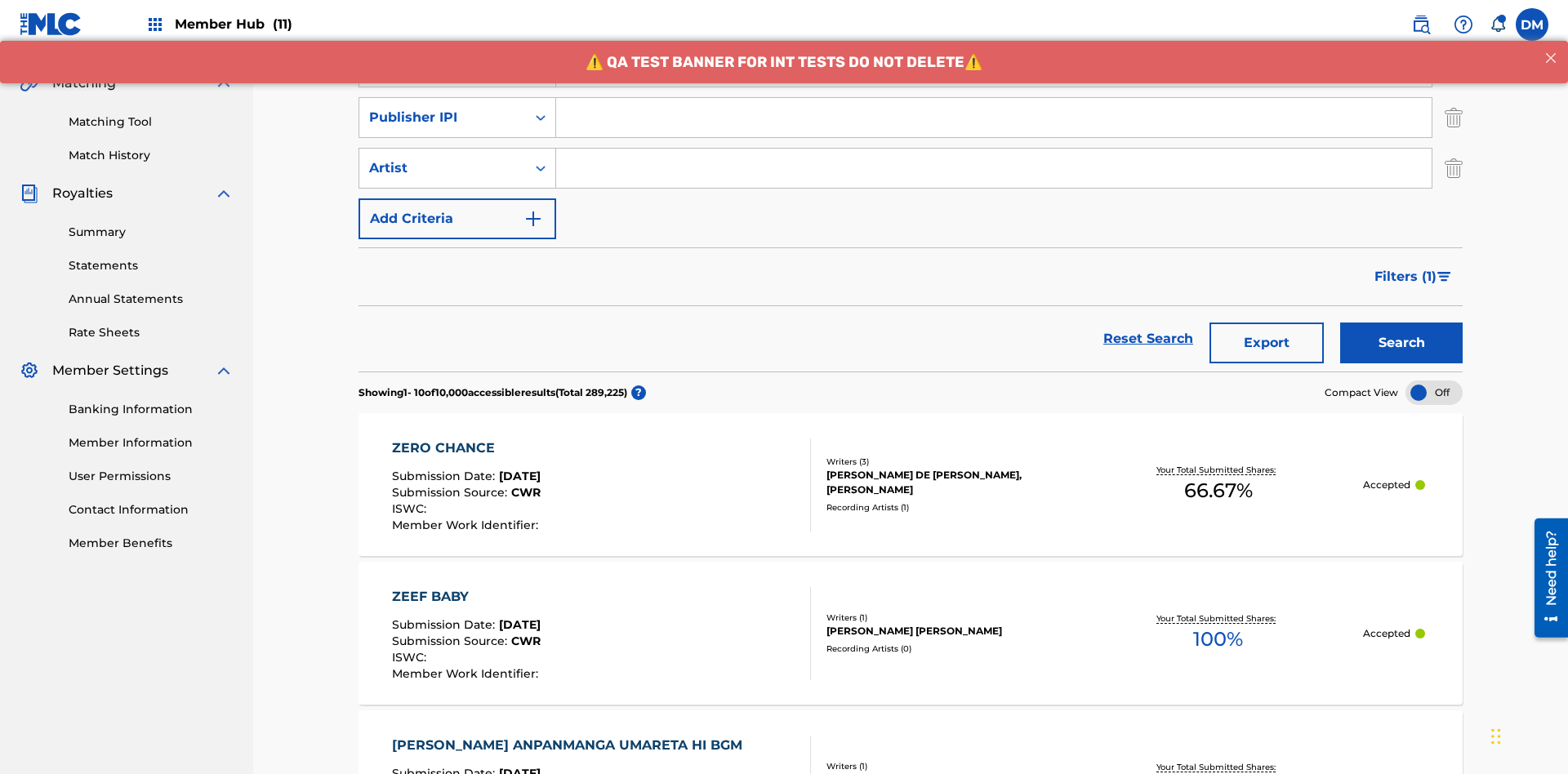
type input "AA3123123123"
click at [994, 117] on input "Search Form" at bounding box center [993, 117] width 876 height 39
type input "00595839777"
click at [994, 149] on input "Search Form" at bounding box center [993, 168] width 876 height 39
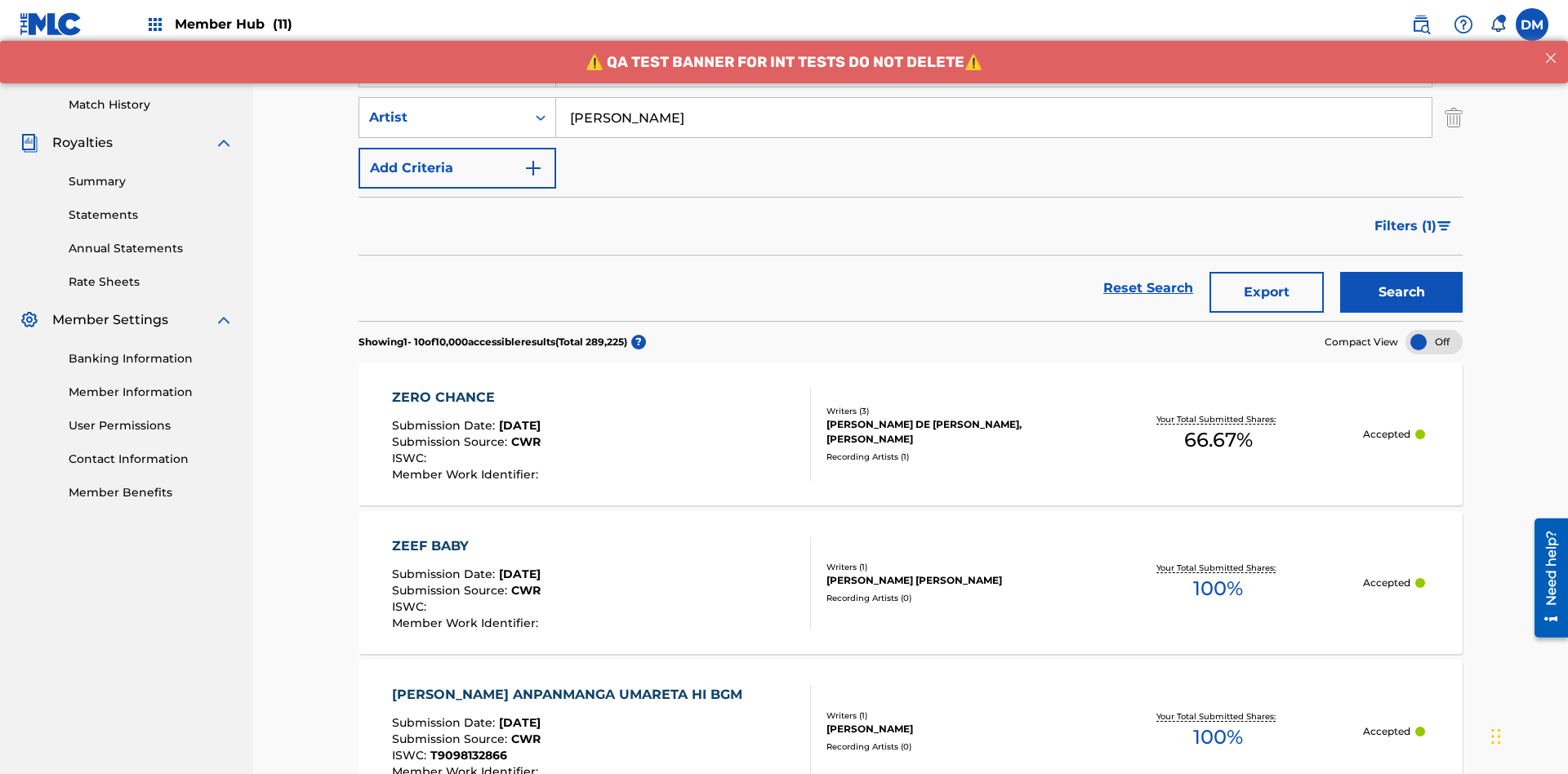
scroll to position [239, 0]
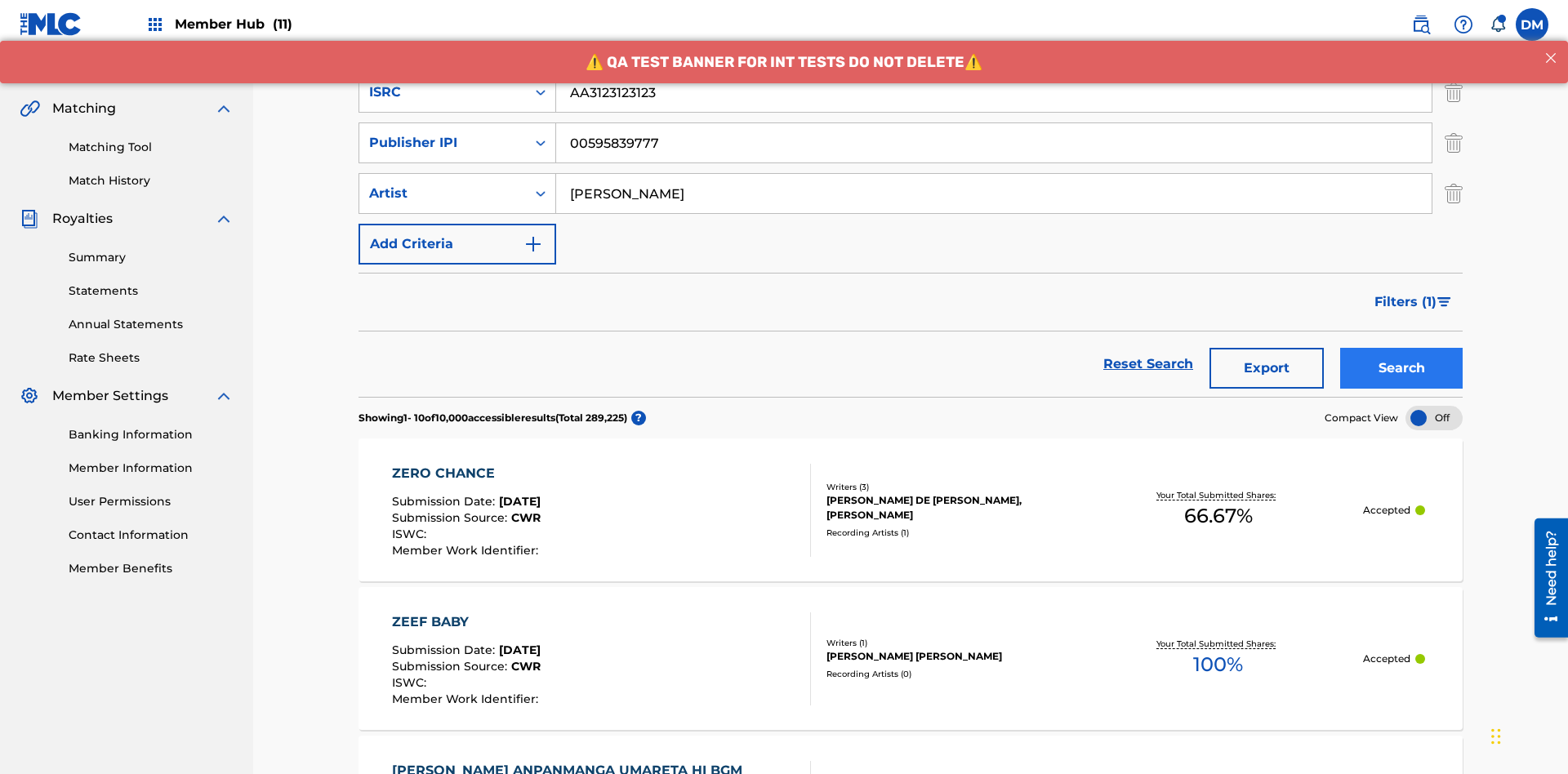
type input "Joe Lewis"
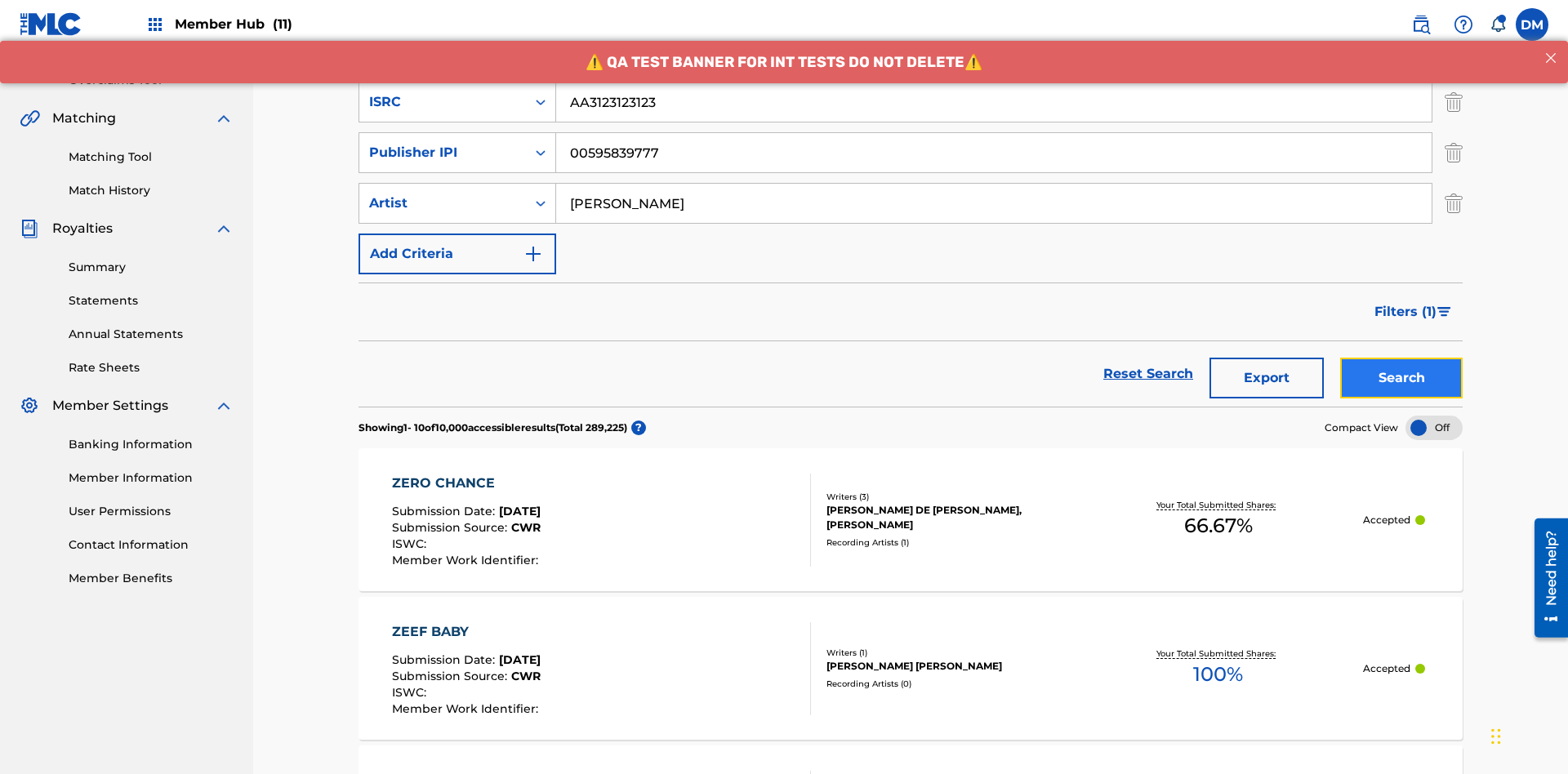
click at [1401, 357] on button "Search" at bounding box center [1401, 377] width 122 height 41
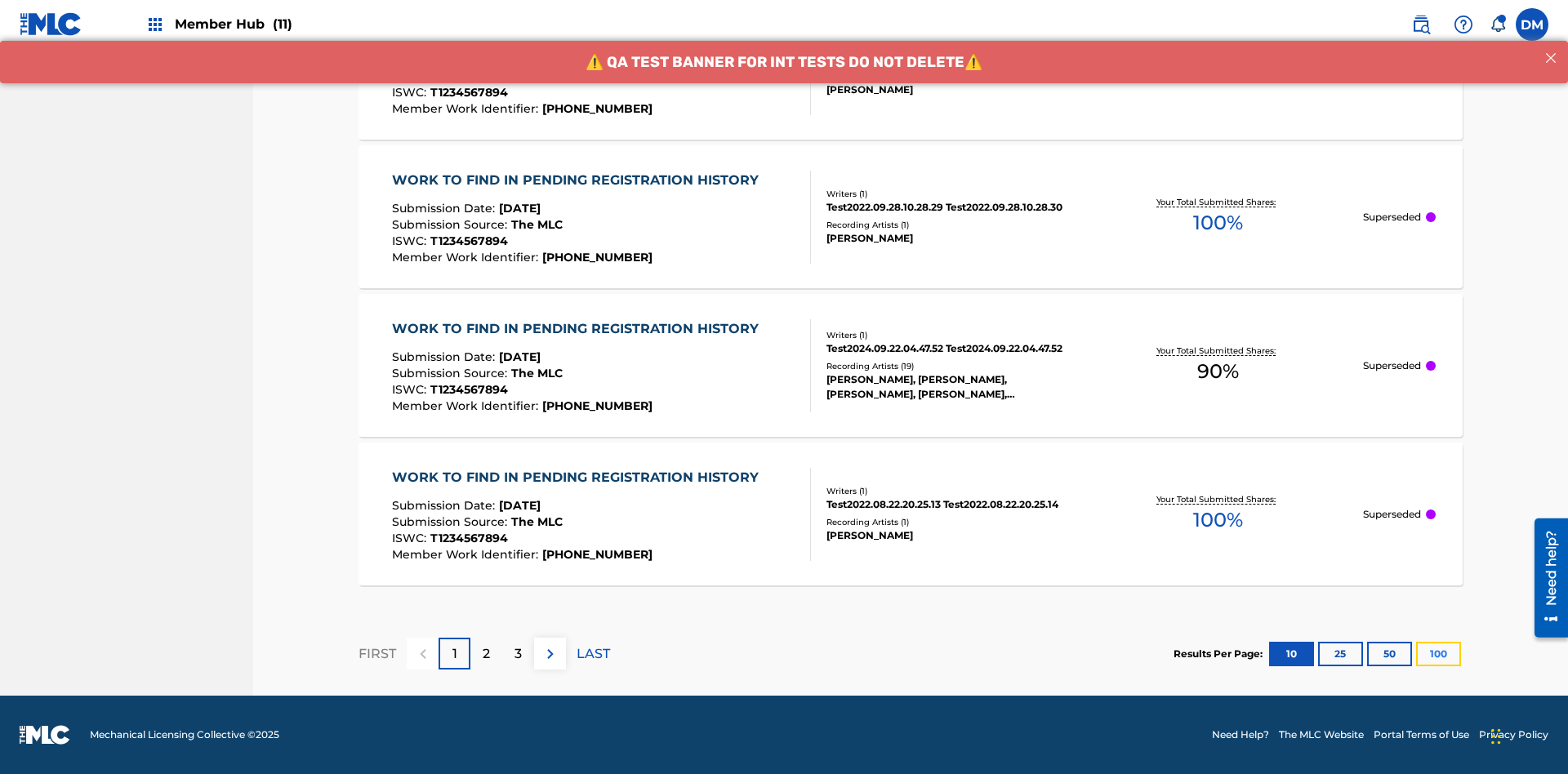
click at [1416, 653] on button "100" at bounding box center [1438, 654] width 45 height 25
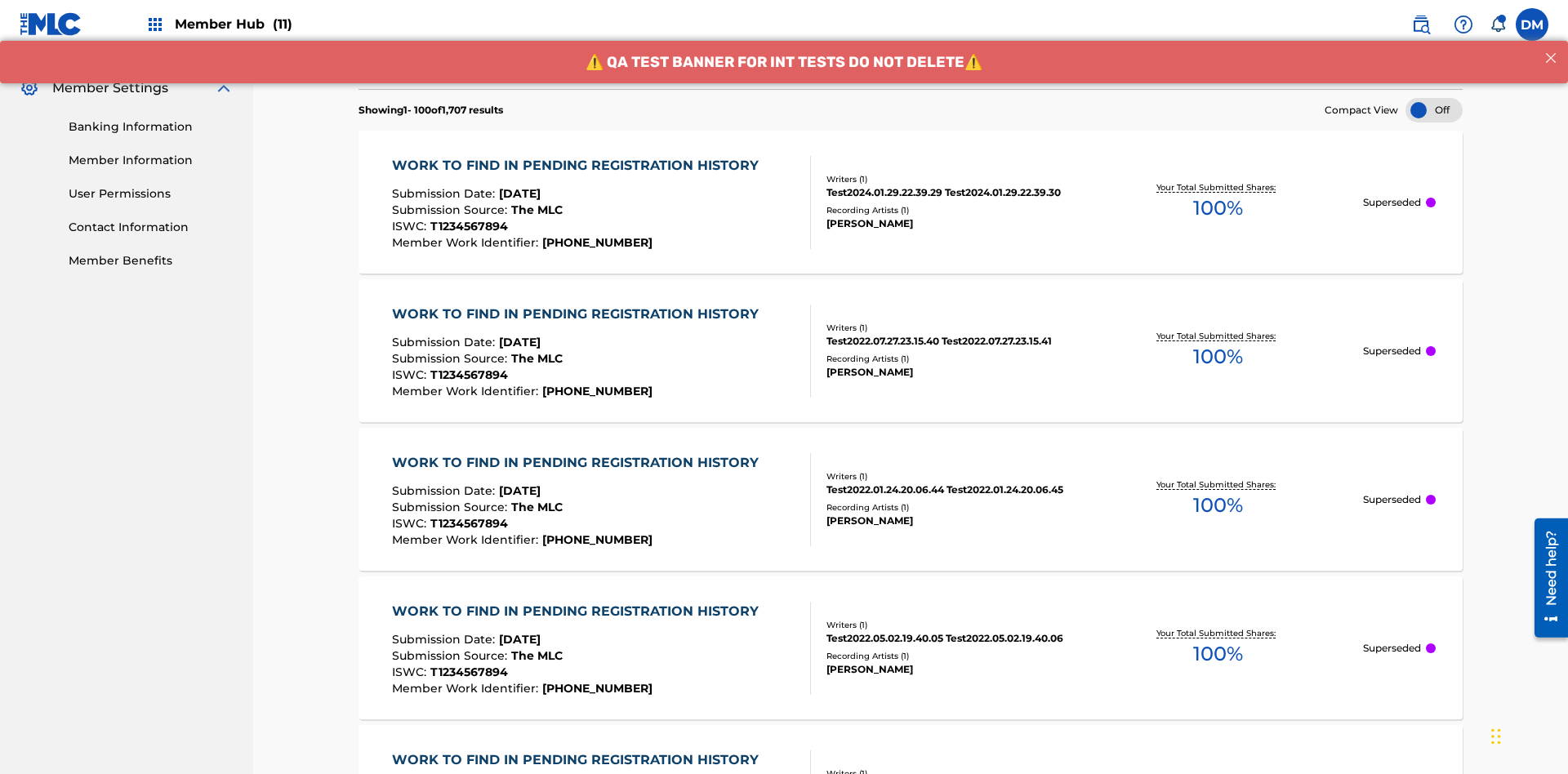
scroll to position [6832, 0]
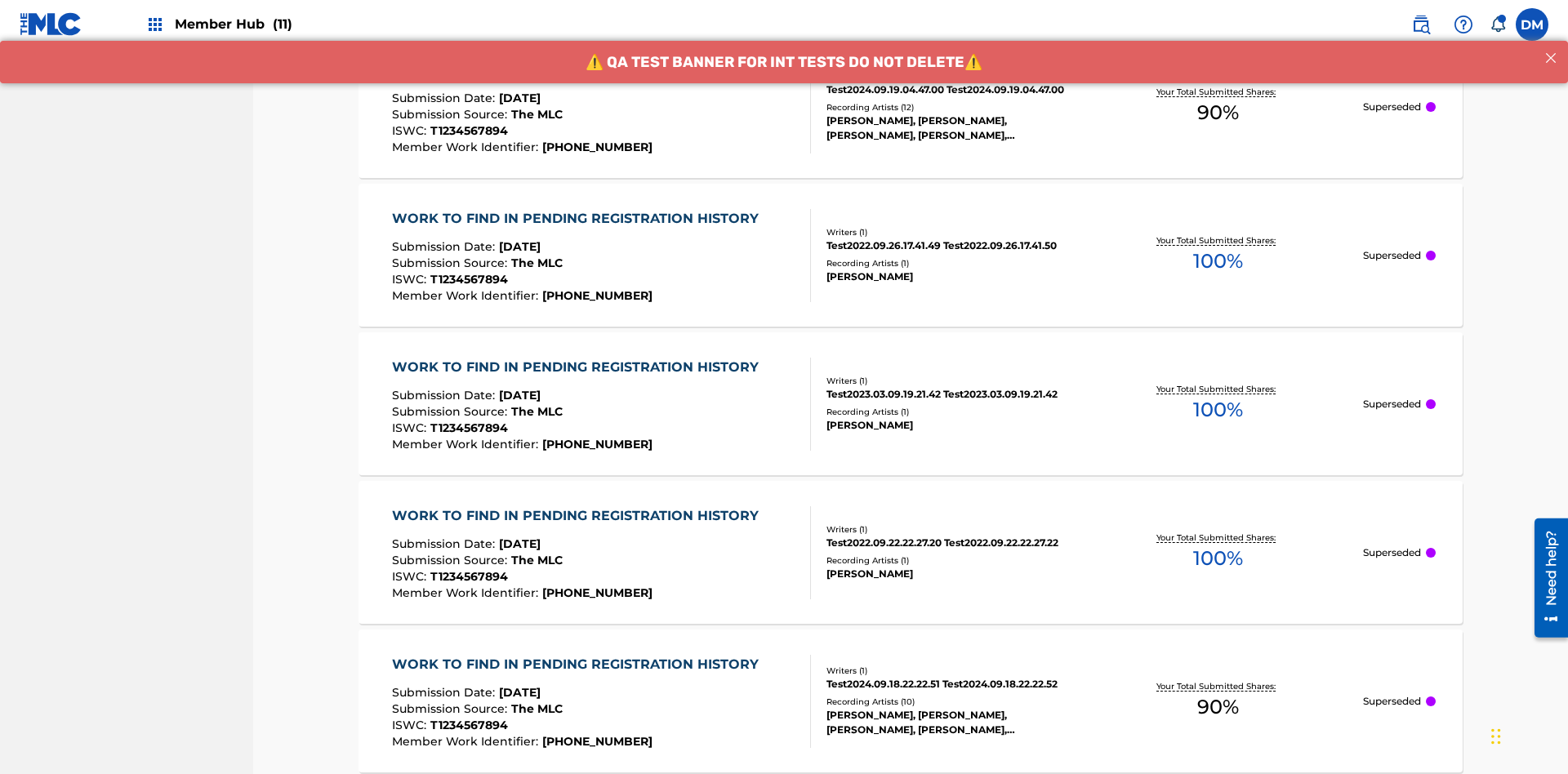
click at [1218, 113] on span "90 %" at bounding box center [1218, 113] width 42 height 30
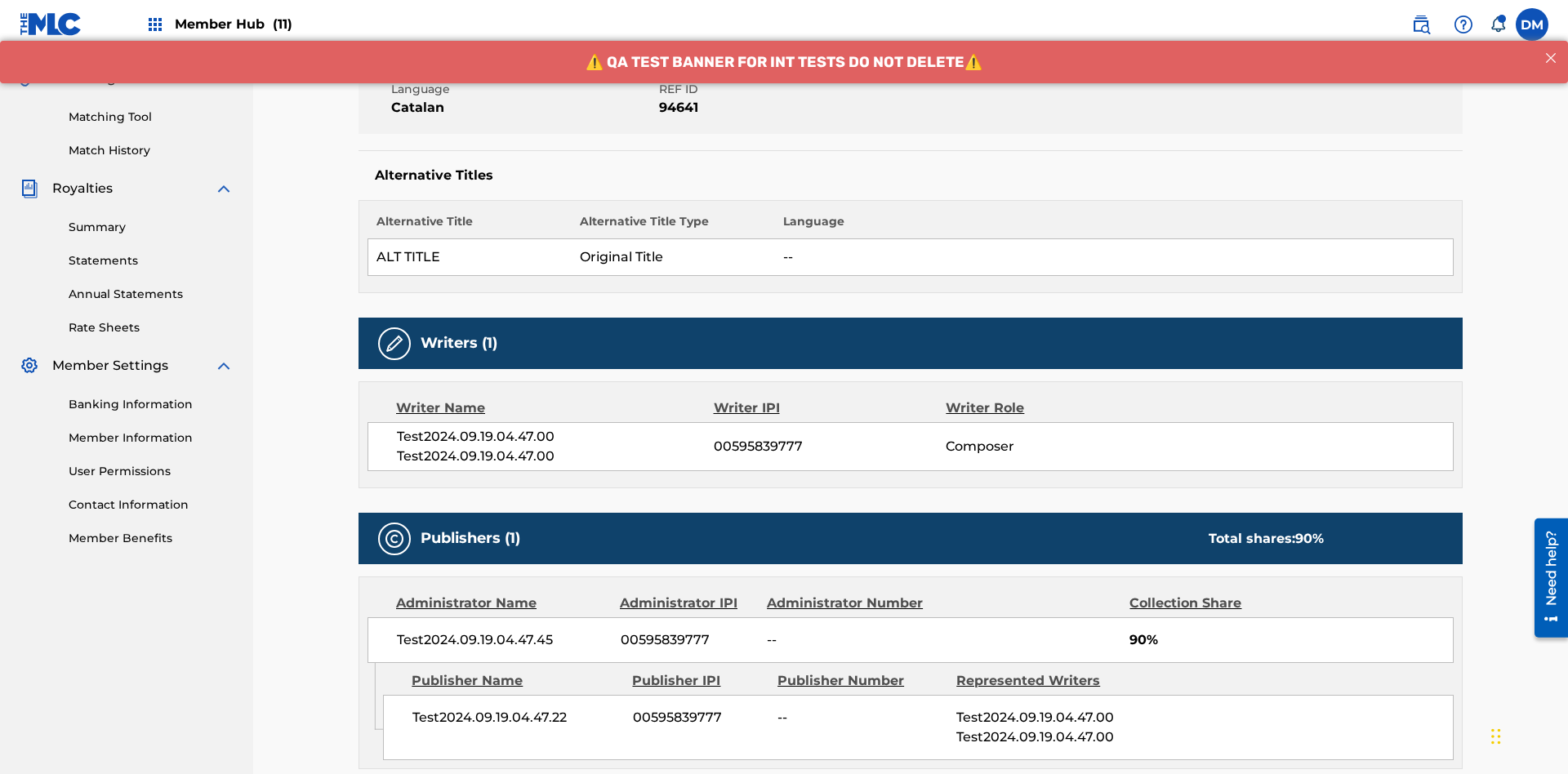
scroll to position [701, 0]
